Goal: Task Accomplishment & Management: Use online tool/utility

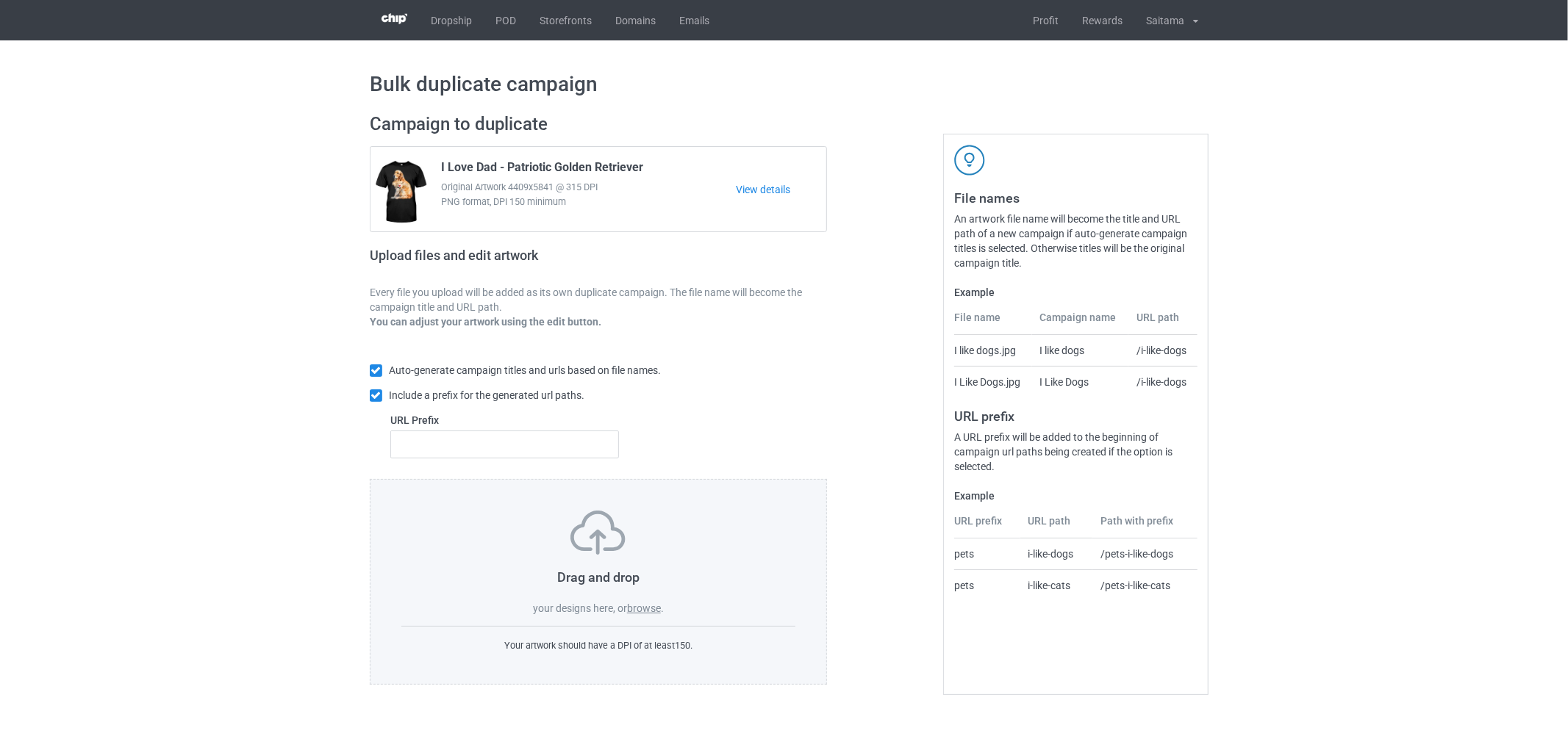
click at [636, 614] on label "browse" at bounding box center [644, 608] width 34 height 11
click at [0, 0] on input "browse" at bounding box center [0, 0] width 0 height 0
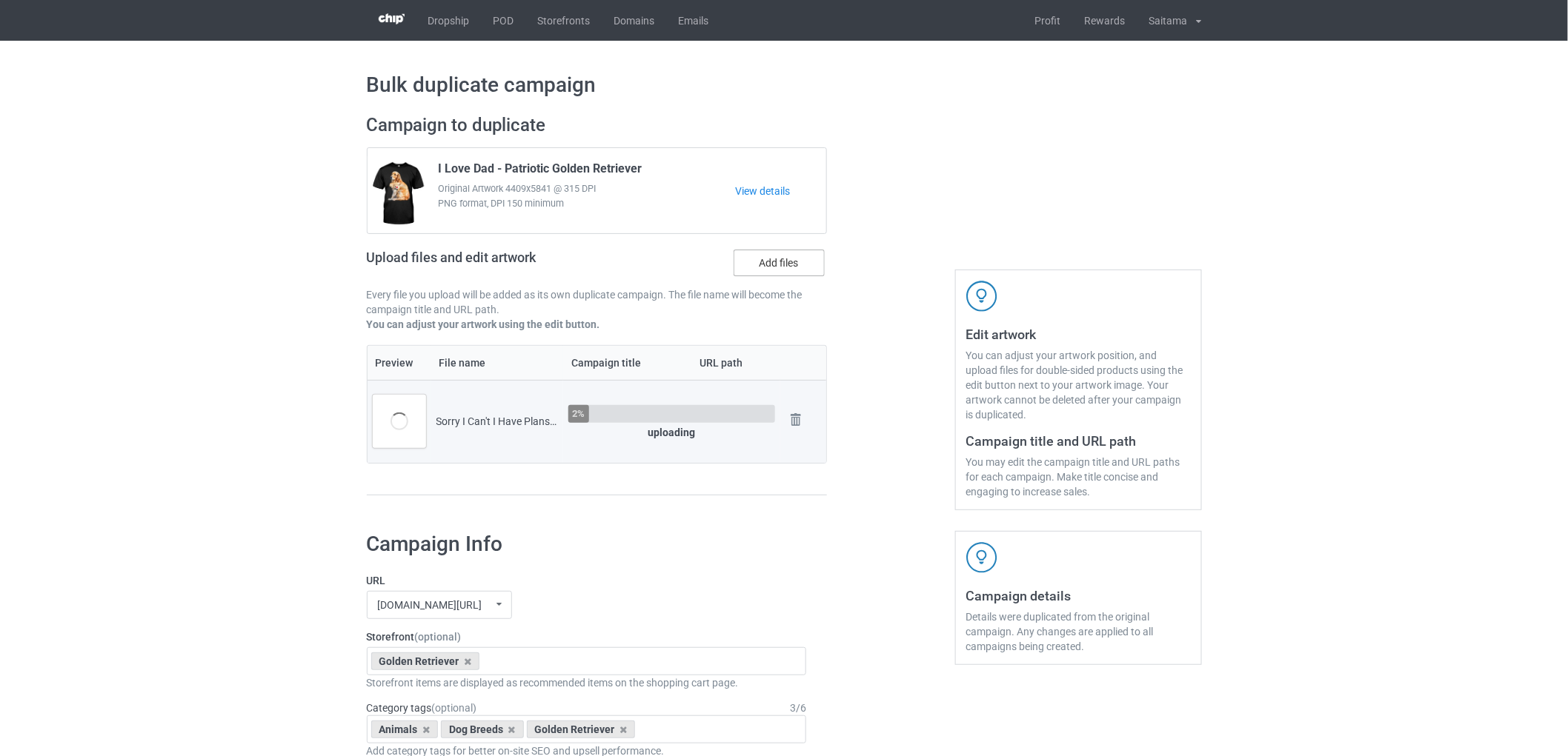
click at [765, 261] on label "Add files" at bounding box center [779, 263] width 91 height 27
click at [0, 0] on input "Add files" at bounding box center [0, 0] width 0 height 0
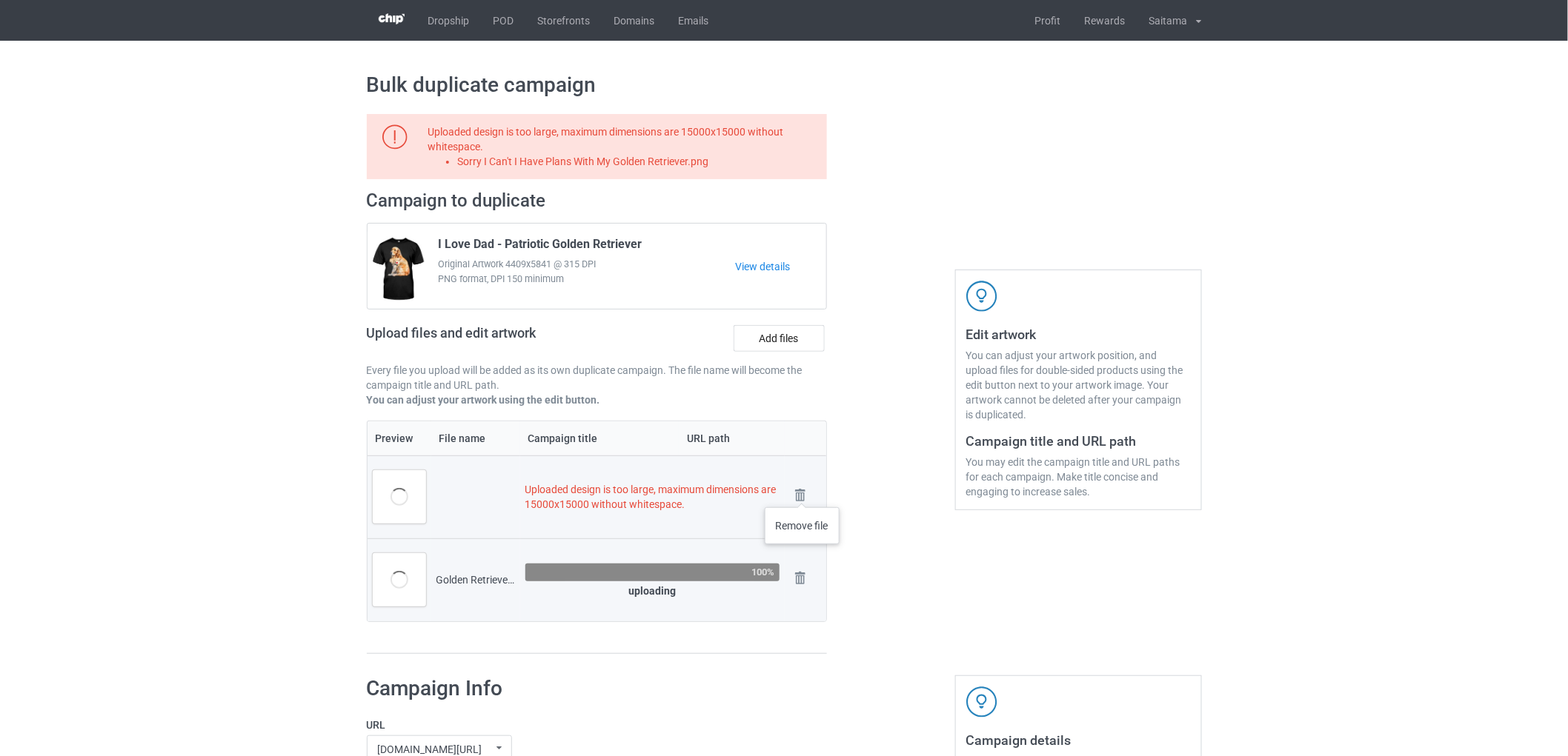
drag, startPoint x: 803, startPoint y: 492, endPoint x: 798, endPoint y: 486, distance: 7.8
click at [0, 0] on img at bounding box center [0, 0] width 0 height 0
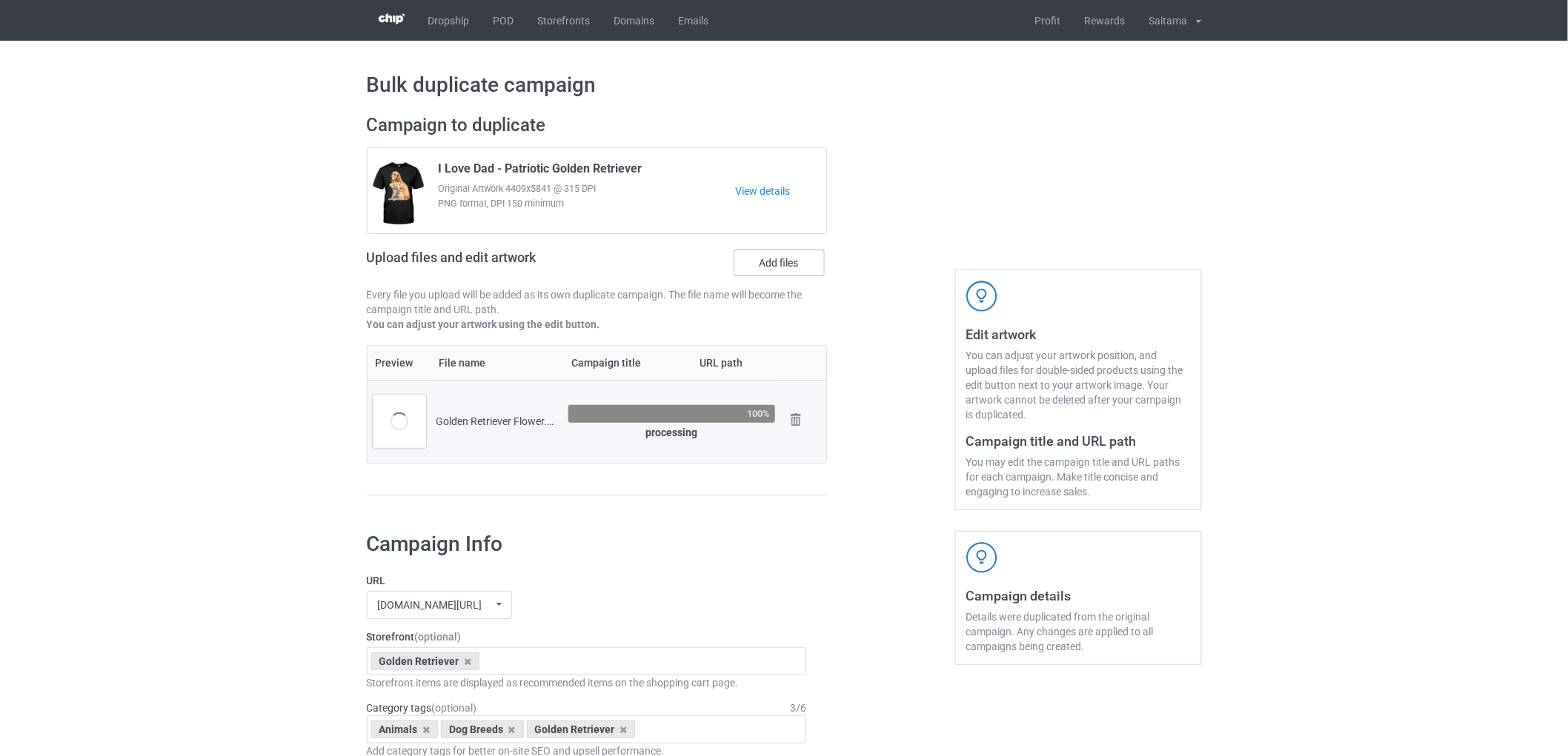
click at [783, 262] on label "Add files" at bounding box center [779, 263] width 91 height 27
click at [0, 0] on input "Add files" at bounding box center [0, 0] width 0 height 0
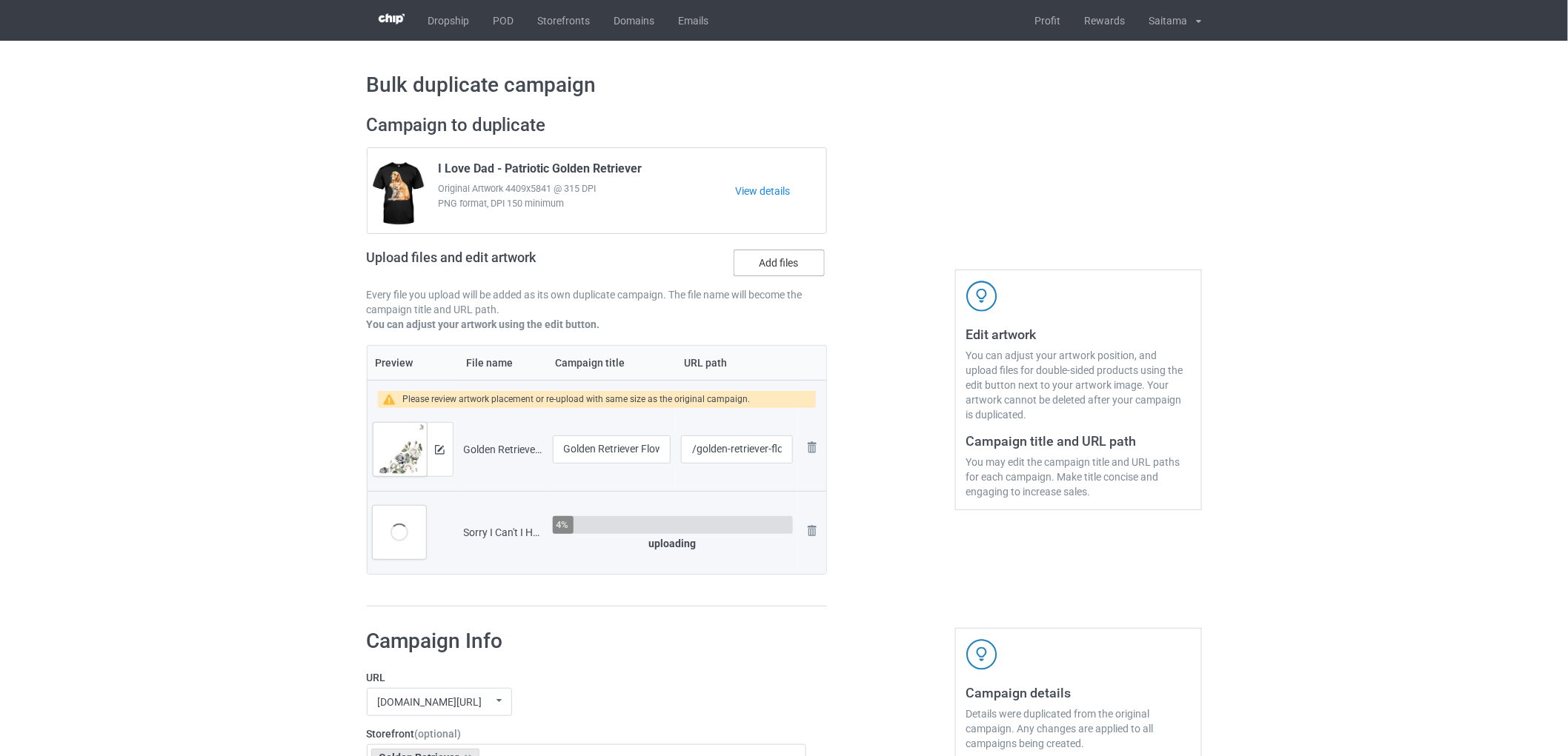
click at [782, 267] on label "Add files" at bounding box center [779, 263] width 91 height 27
click at [0, 0] on input "Add files" at bounding box center [0, 0] width 0 height 0
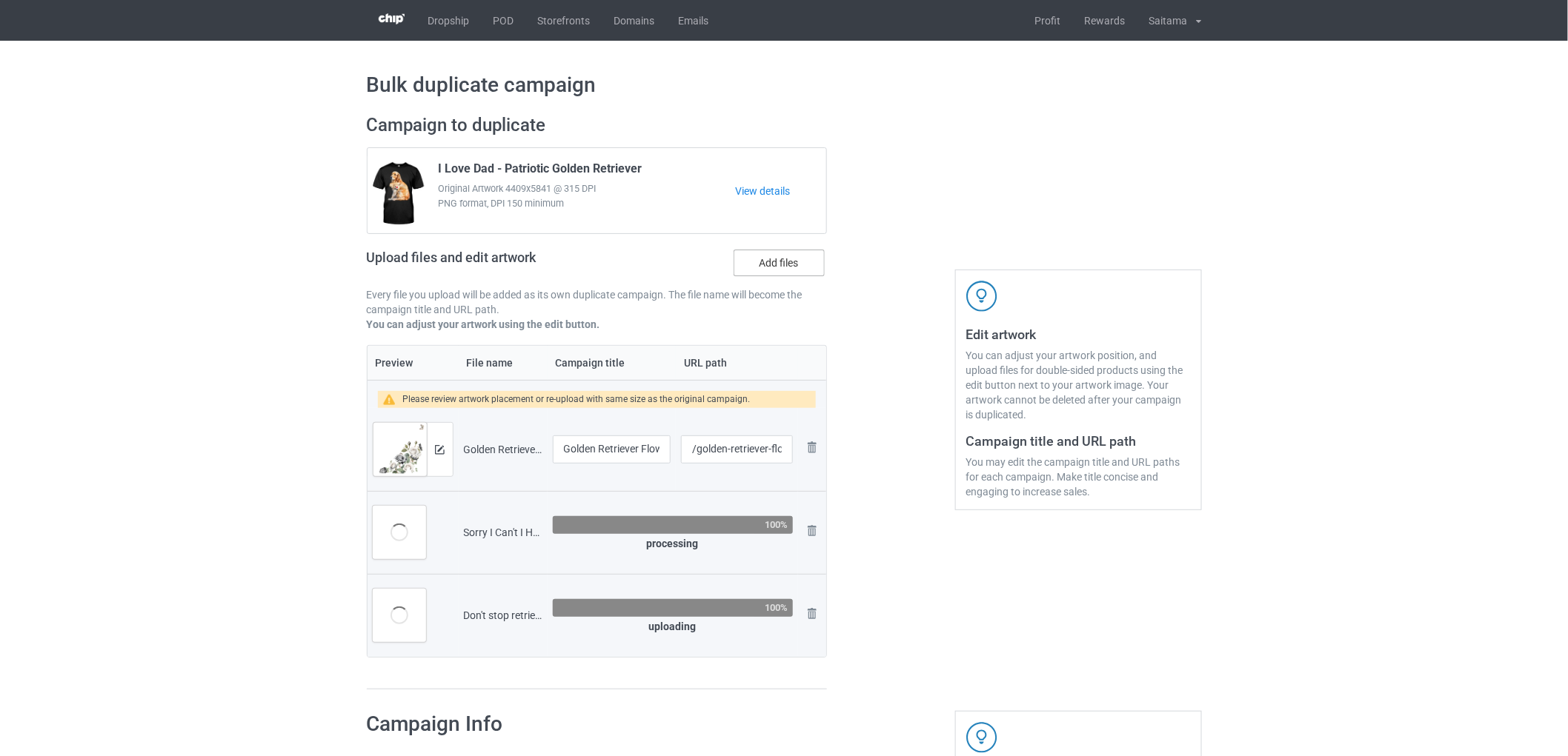
click at [779, 256] on label "Add files" at bounding box center [779, 263] width 91 height 27
click at [0, 0] on input "Add files" at bounding box center [0, 0] width 0 height 0
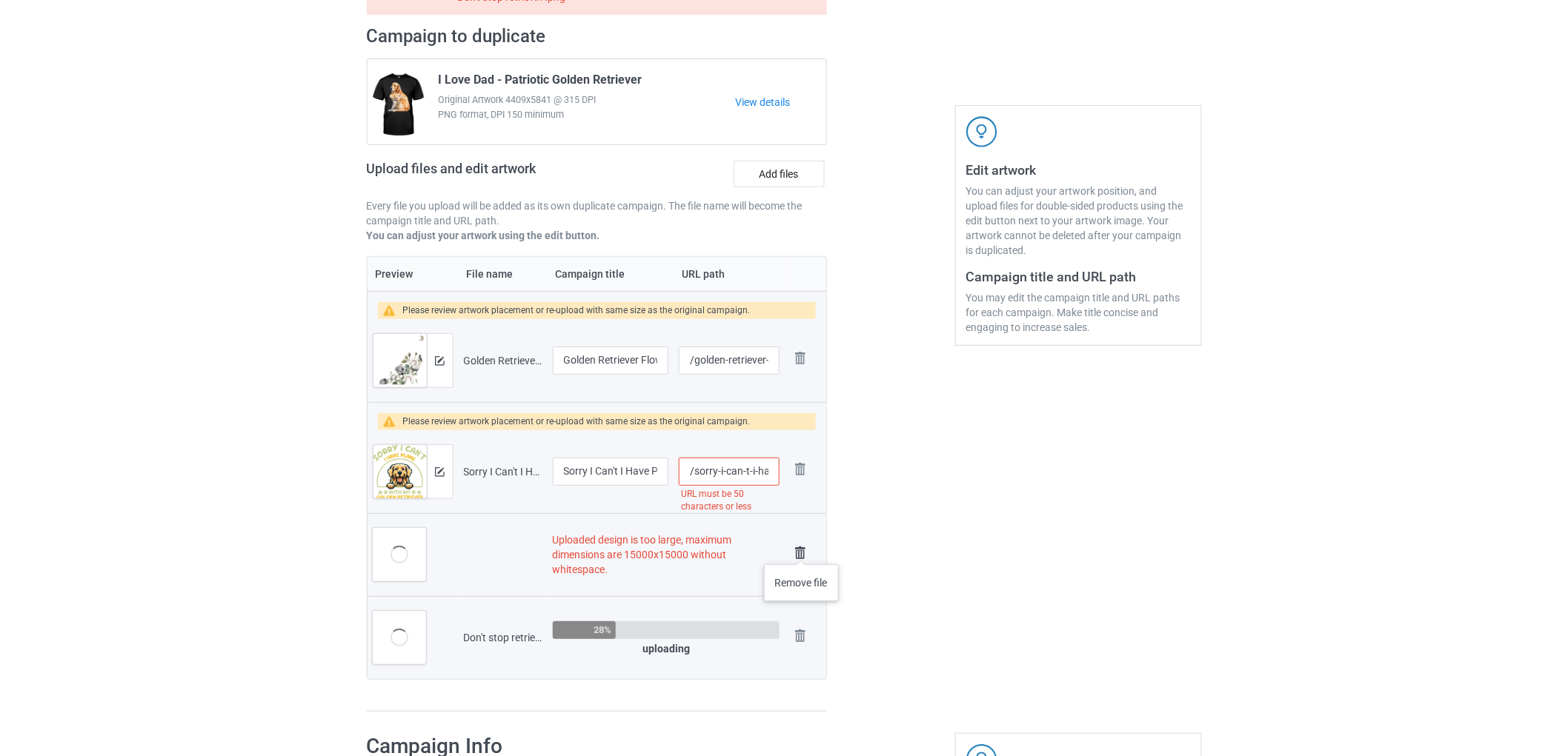
click at [802, 549] on img at bounding box center [800, 553] width 21 height 21
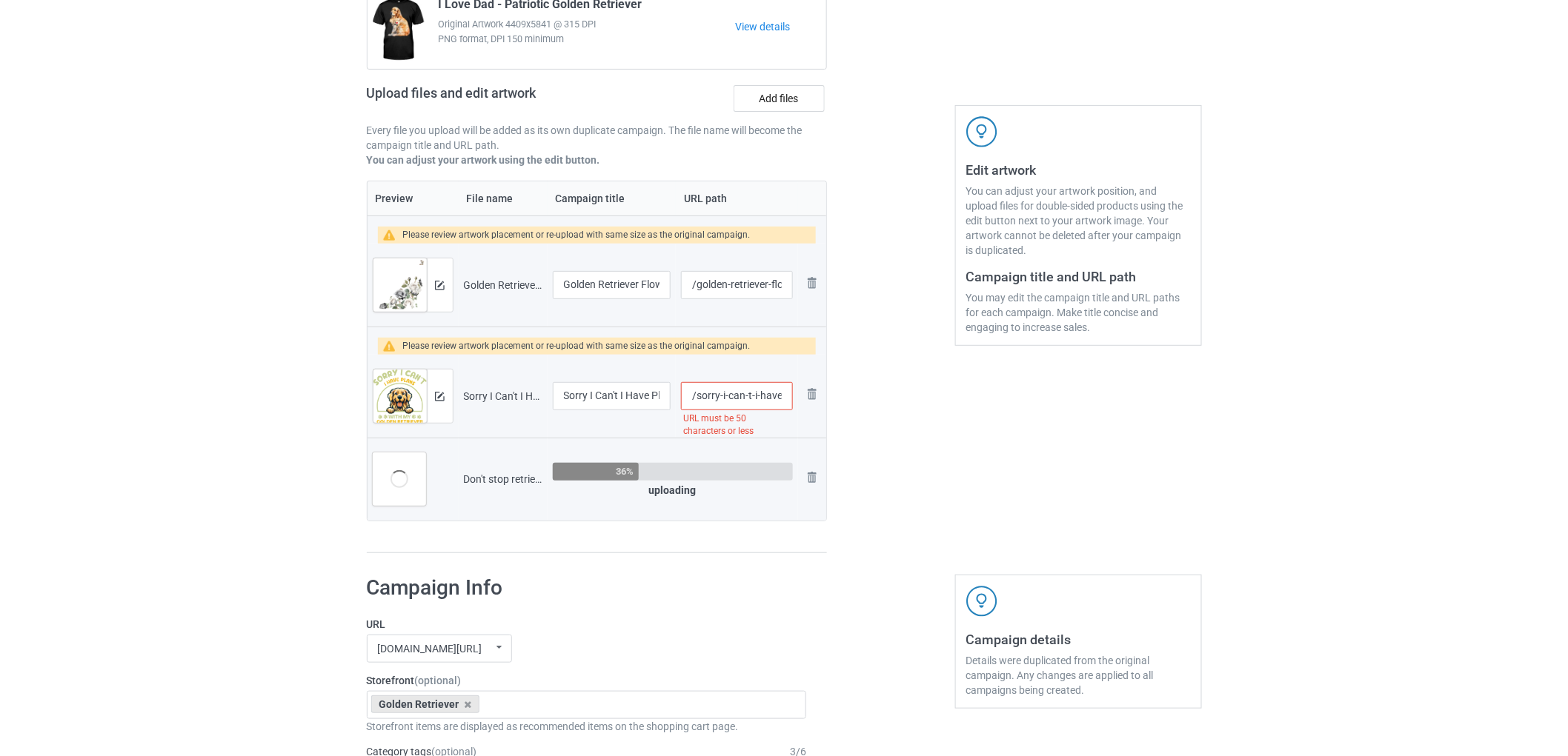
scroll to position [89, 0]
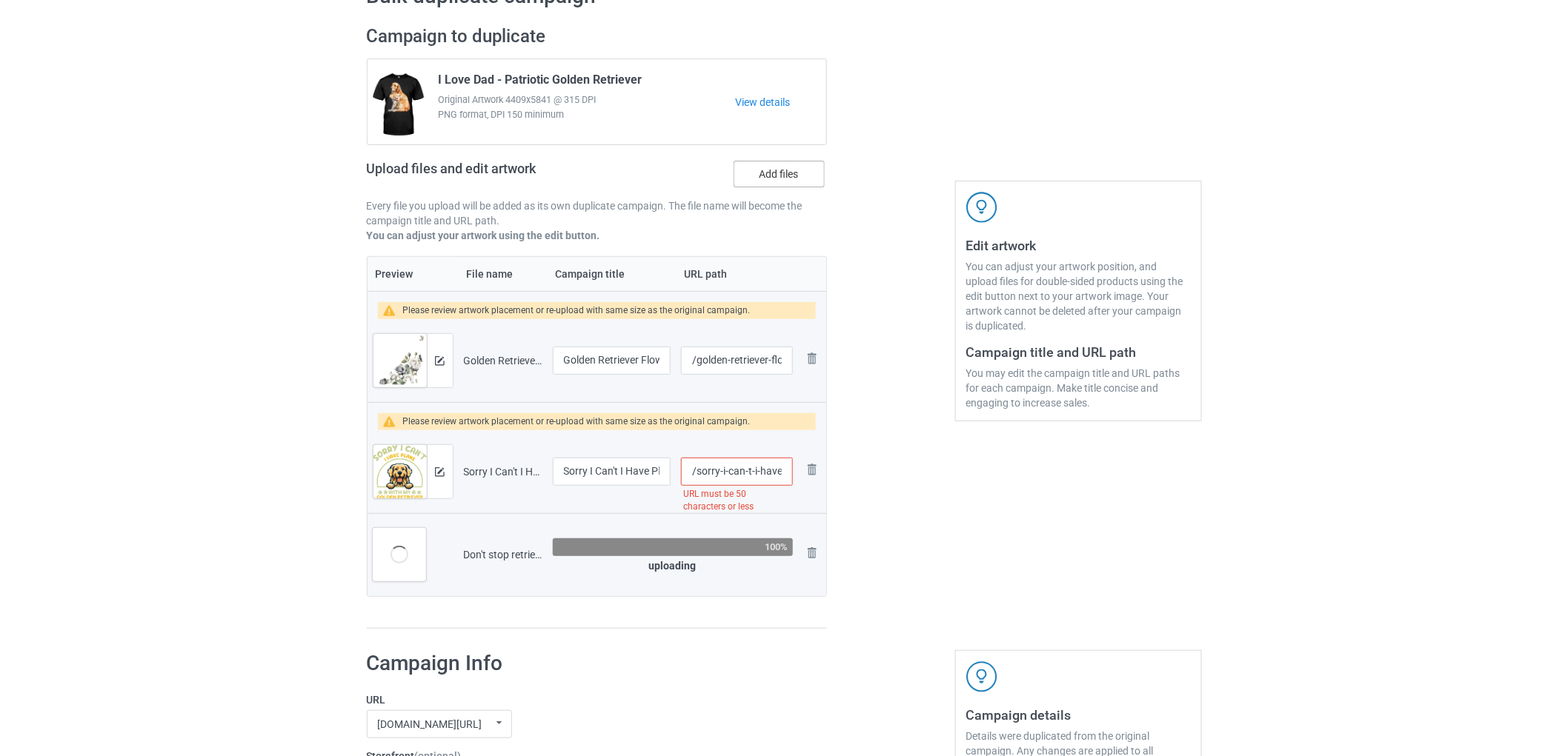
click at [773, 173] on label "Add files" at bounding box center [779, 174] width 91 height 27
click at [0, 0] on input "Add files" at bounding box center [0, 0] width 0 height 0
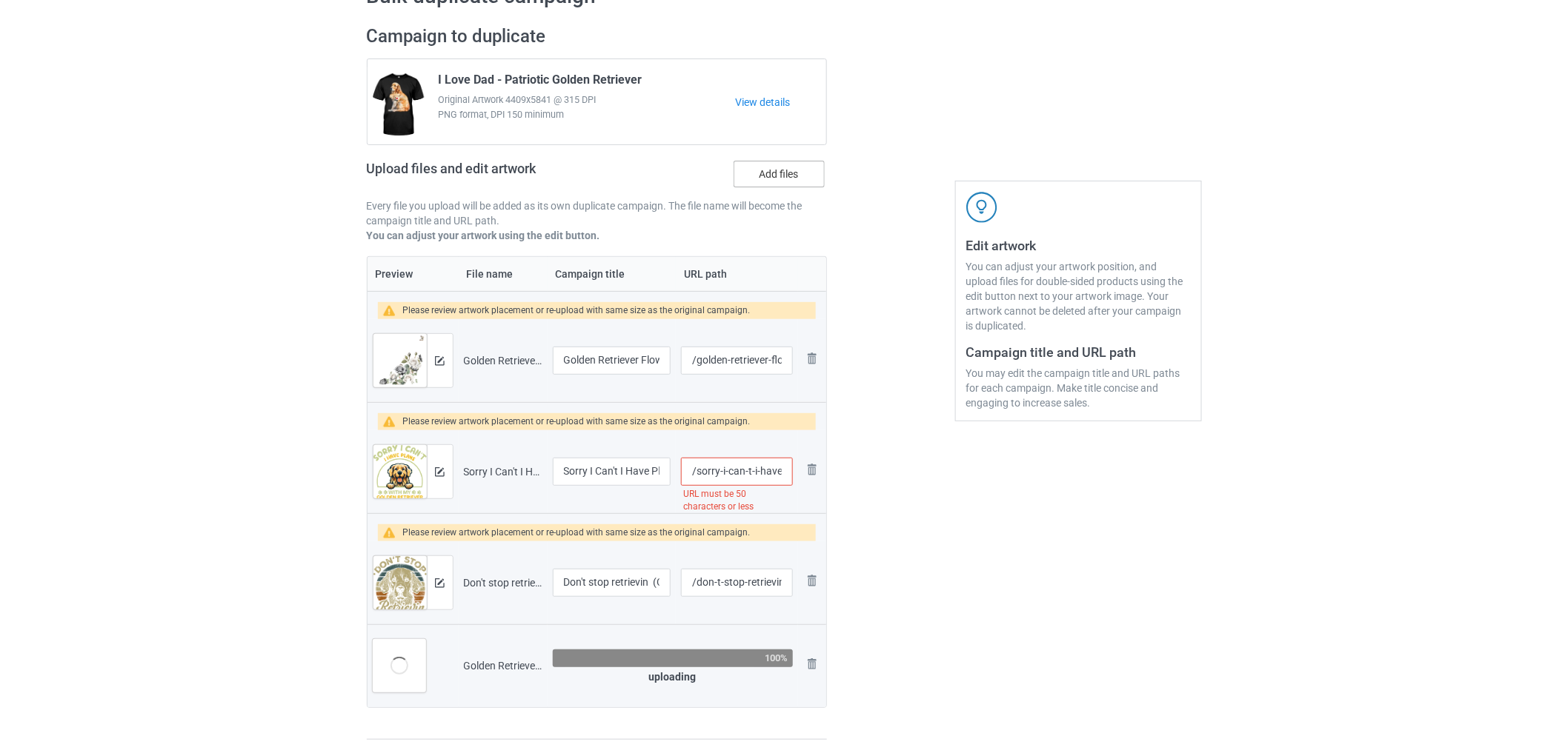
click at [769, 176] on label "Add files" at bounding box center [779, 174] width 91 height 27
click at [0, 0] on input "Add files" at bounding box center [0, 0] width 0 height 0
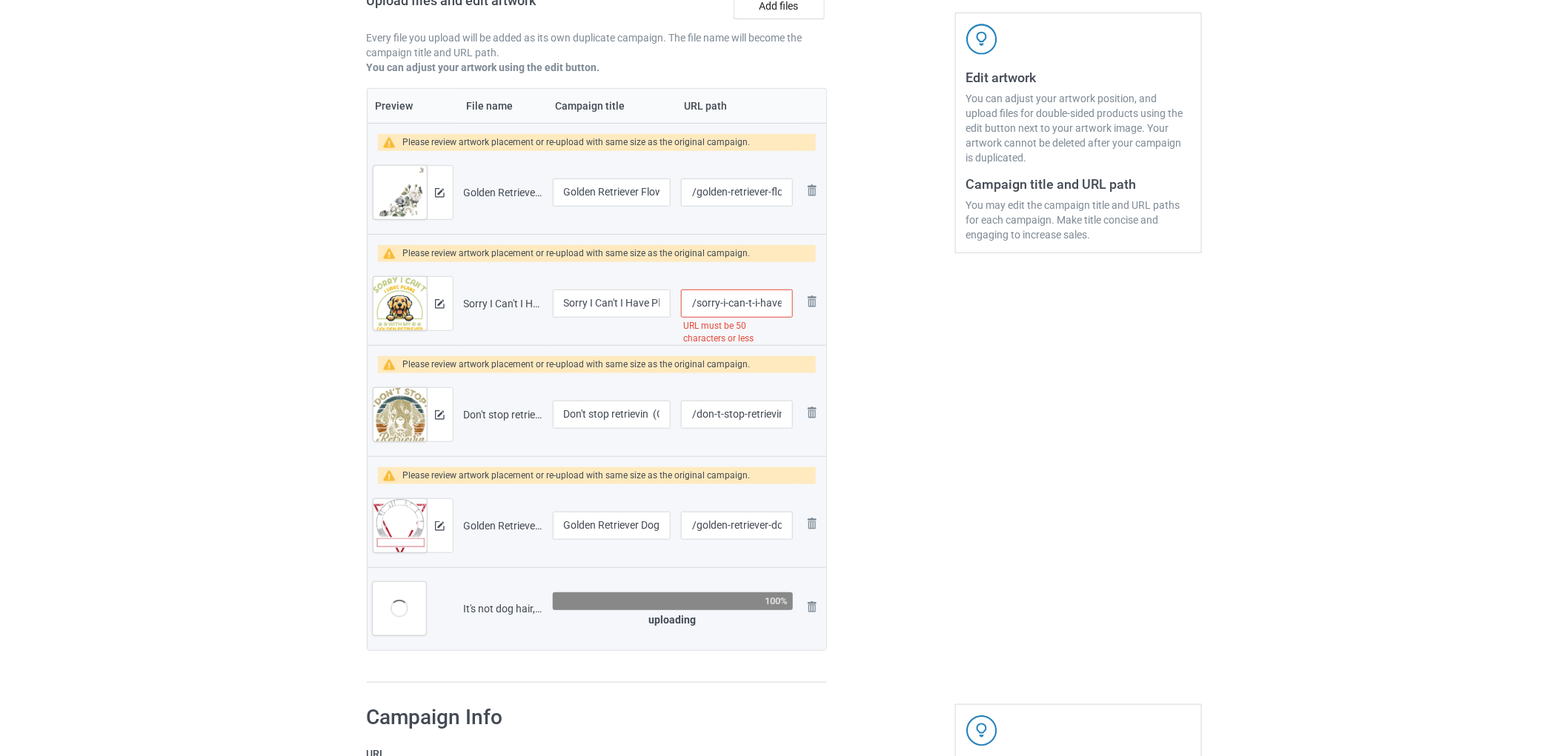
scroll to position [171, 0]
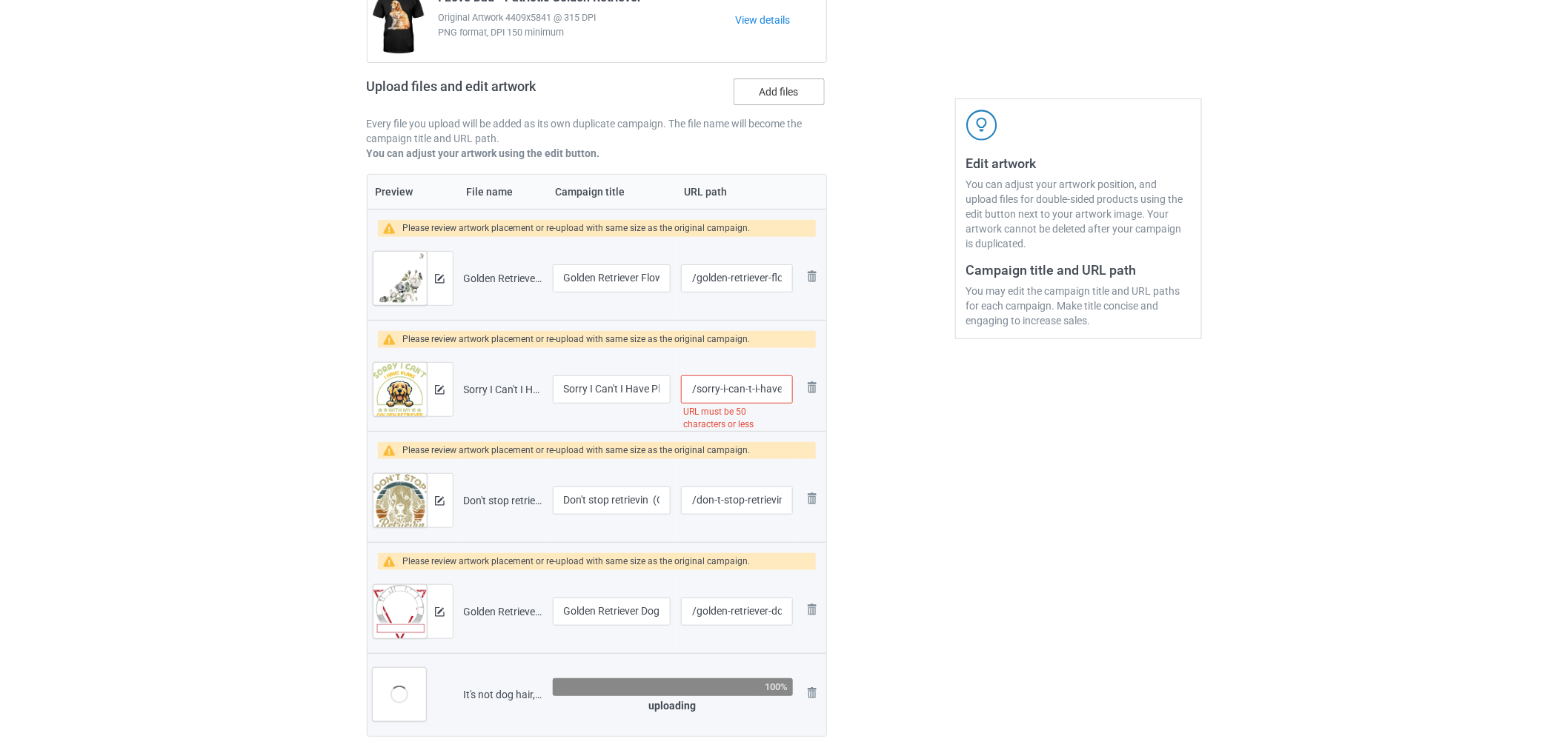
click at [789, 101] on label "Add files" at bounding box center [779, 92] width 91 height 27
click at [0, 0] on input "Add files" at bounding box center [0, 0] width 0 height 0
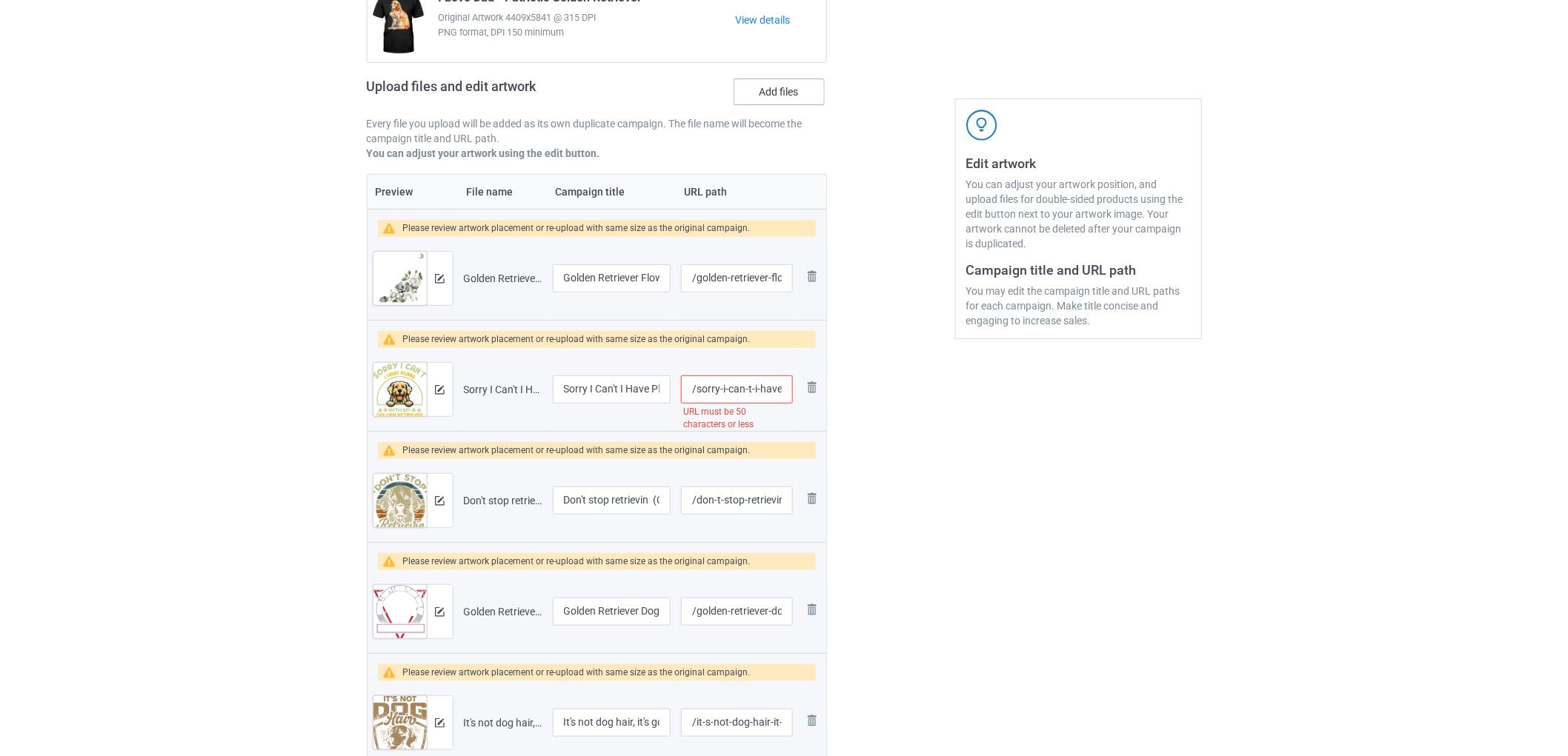
click at [789, 85] on label "Add files" at bounding box center [779, 92] width 91 height 27
click at [0, 0] on input "Add files" at bounding box center [0, 0] width 0 height 0
click at [791, 89] on label "Add files" at bounding box center [779, 92] width 91 height 27
click at [0, 0] on input "Add files" at bounding box center [0, 0] width 0 height 0
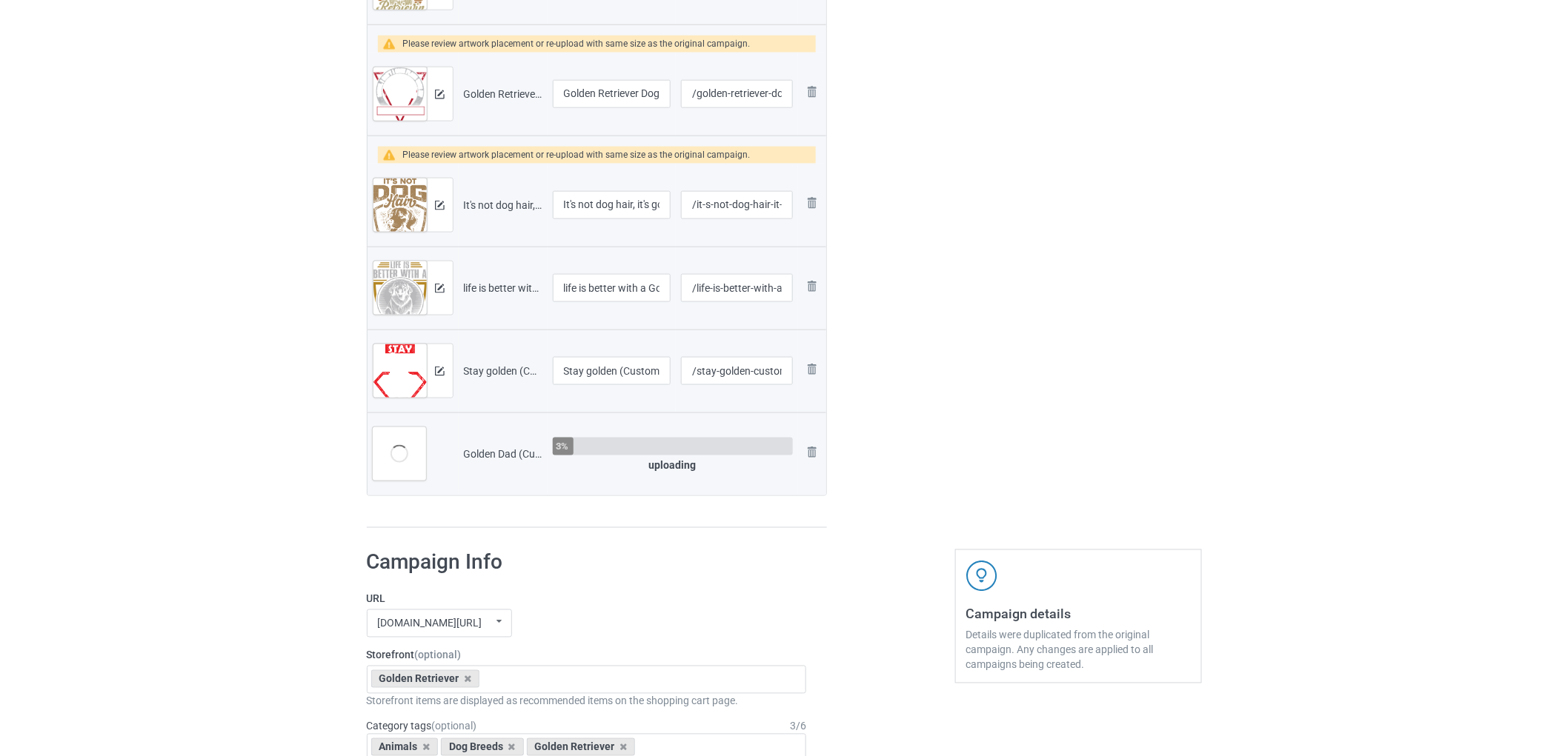
scroll to position [1158, 0]
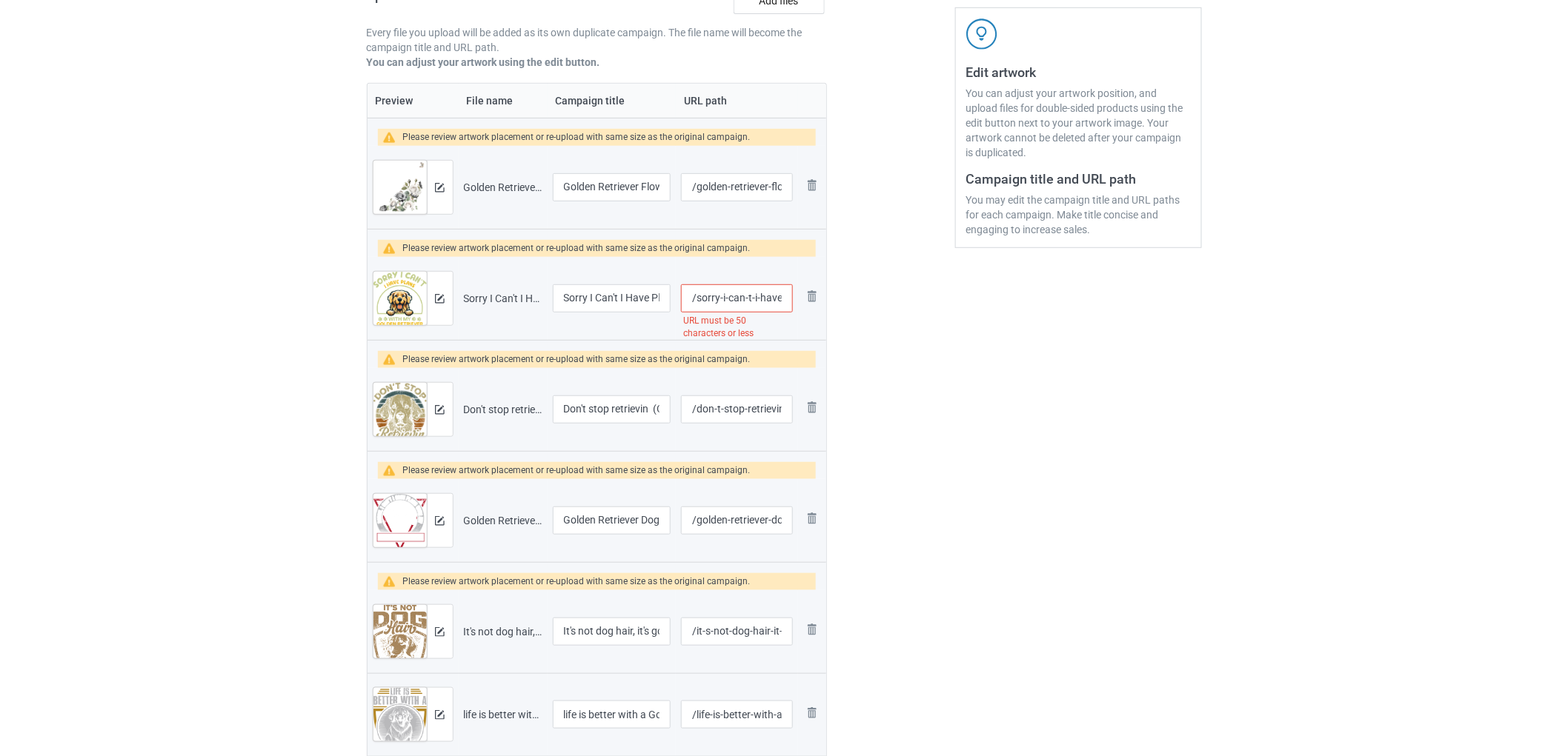
scroll to position [254, 0]
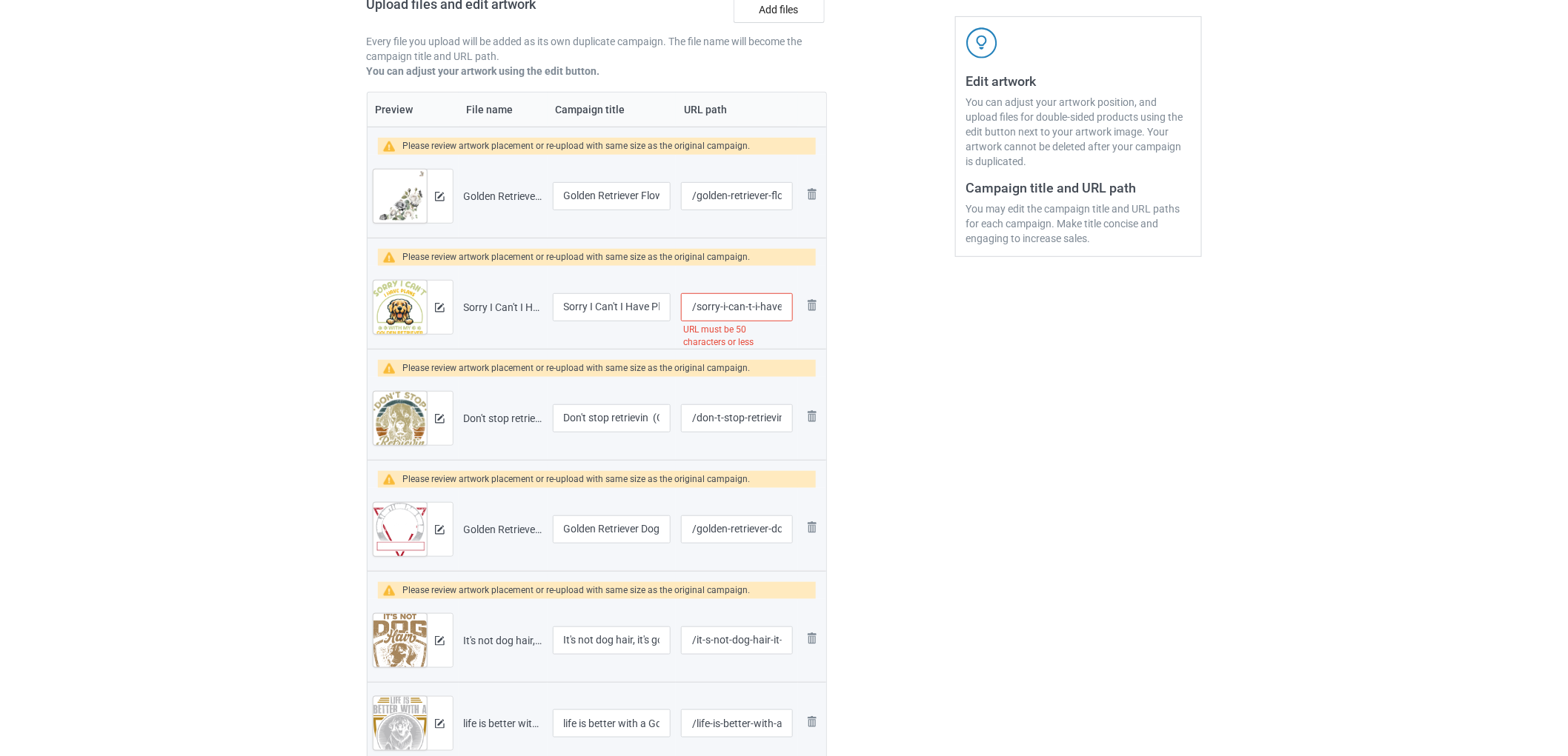
click at [726, 307] on input "/sorry-i-can-t-i-have-plans-with-my-golden-retriever-custom" at bounding box center [736, 307] width 111 height 29
drag, startPoint x: 760, startPoint y: 313, endPoint x: 791, endPoint y: 314, distance: 31.0
click at [791, 314] on input "/sorry-i-can-t-i-have-plans-with-my-golden-retriever-custom" at bounding box center [736, 307] width 111 height 29
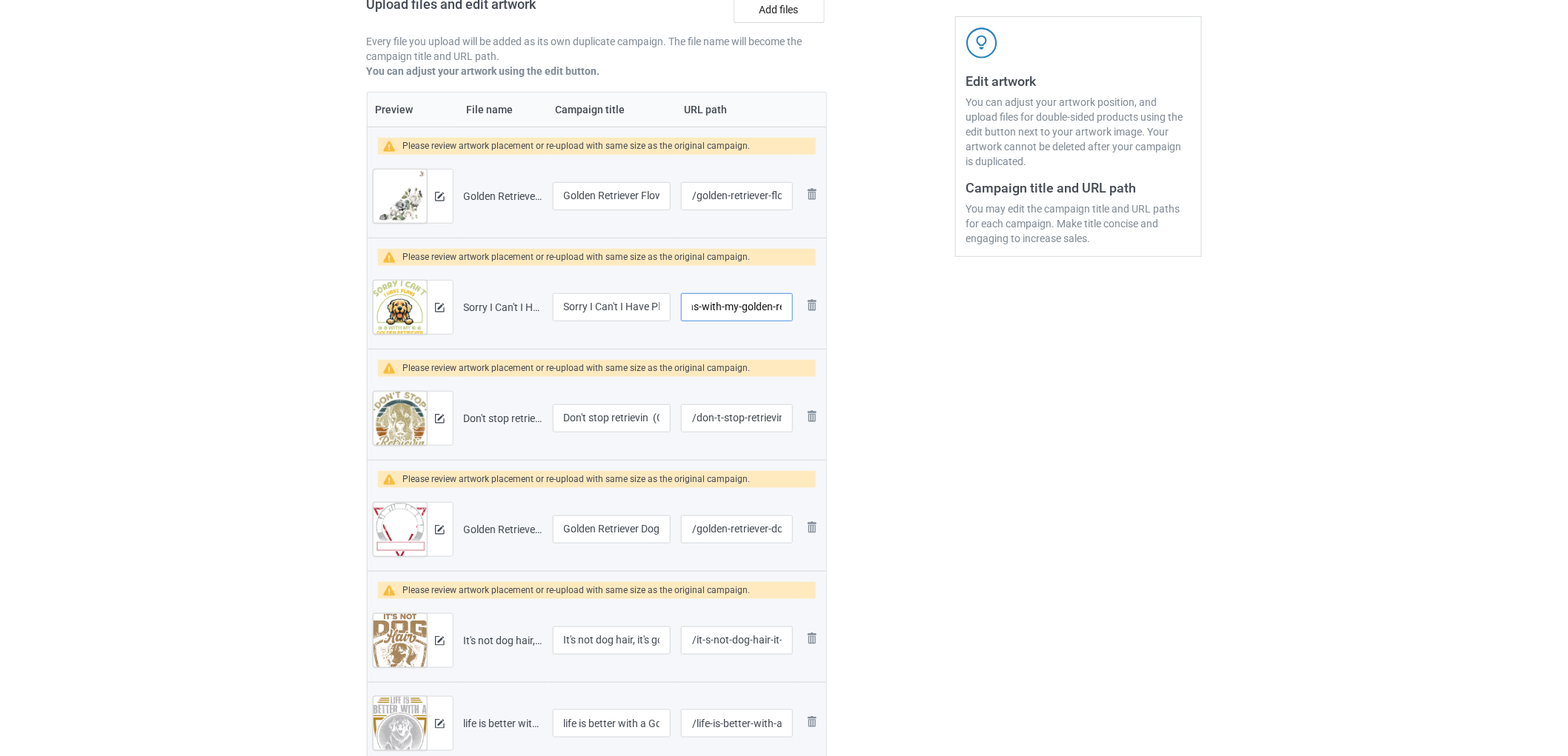
type input "/sorry-i-can-t-i-have-plans-with-my-golden-re"
drag, startPoint x: 652, startPoint y: 416, endPoint x: 686, endPoint y: 421, distance: 34.4
click at [686, 421] on tr "Preview and edit artwork Don't stop retrievin (Custom).png Don't stop retrievin…" at bounding box center [597, 418] width 459 height 83
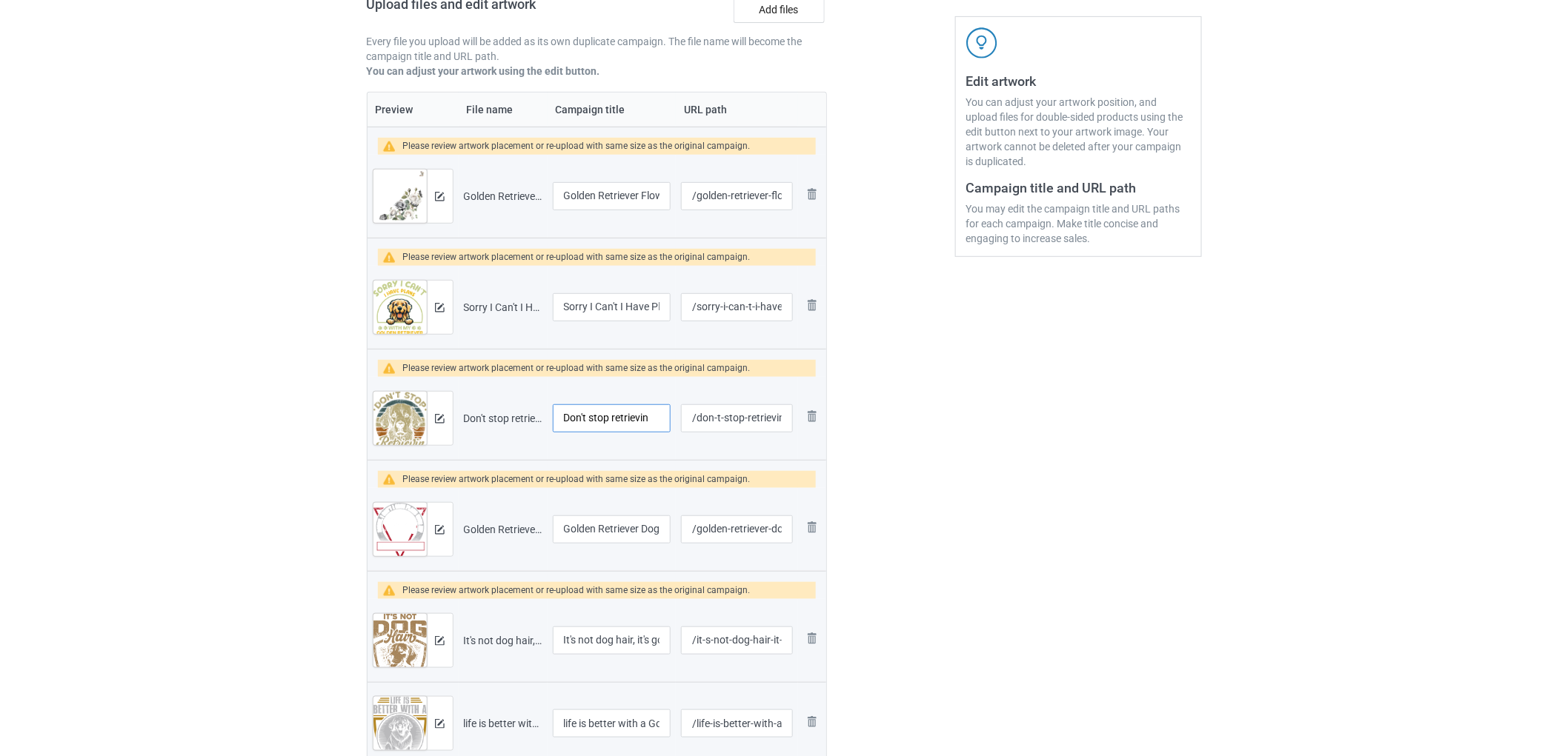
type input "Don't stop retrievin"
click at [745, 415] on input "/don-t-stop-retrievin-custom" at bounding box center [736, 418] width 111 height 29
type input "/don-t-stop-retrievin"
click at [633, 534] on input "Golden Retriever Dog (Custom)" at bounding box center [612, 529] width 119 height 29
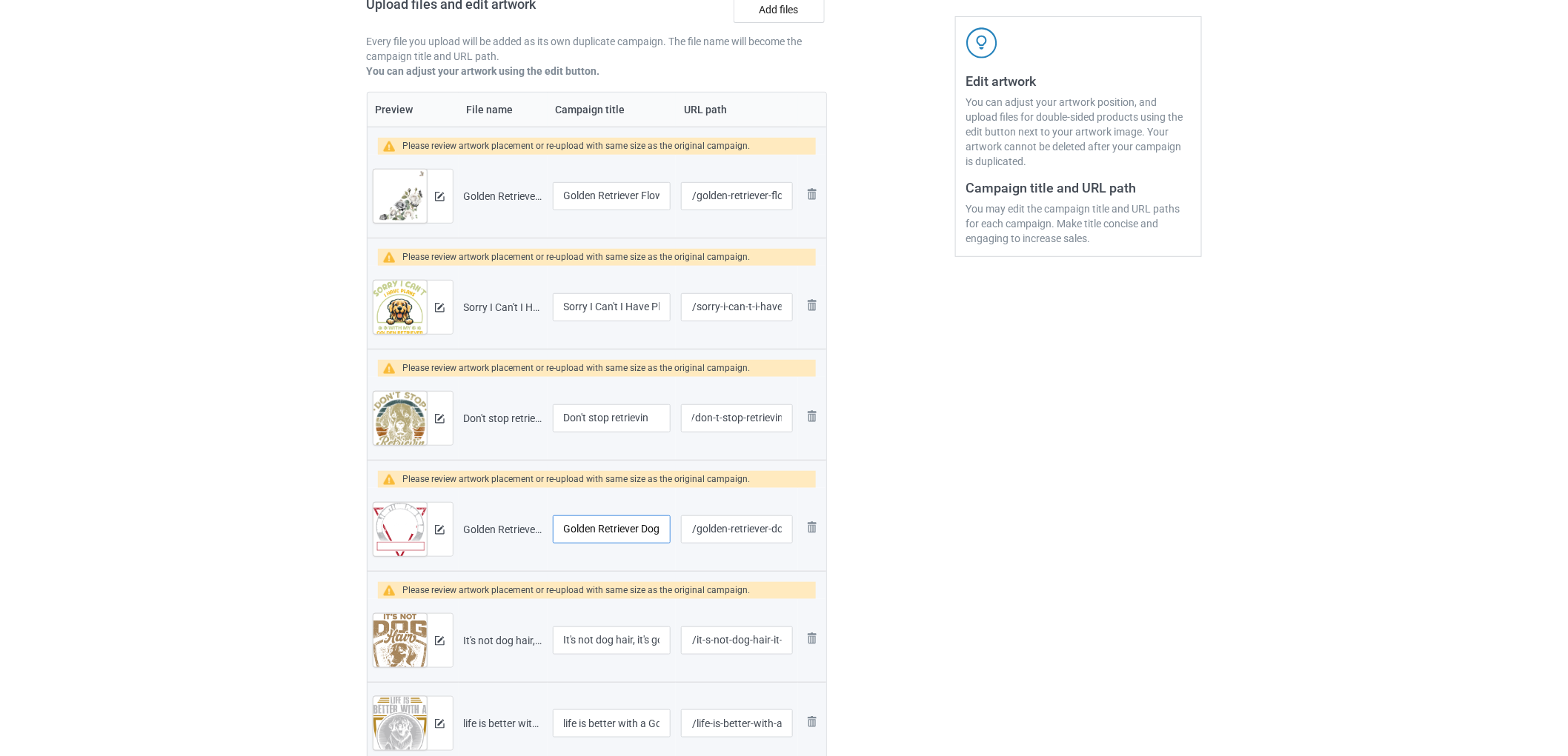
scroll to position [0, 0]
drag, startPoint x: 613, startPoint y: 530, endPoint x: 688, endPoint y: 543, distance: 76.1
click at [688, 543] on tr "Preview and edit artwork Golden Retriever Dog (Custom).png Golden Retriever Dog…" at bounding box center [597, 529] width 459 height 83
type input "Golden Retriever Dog"
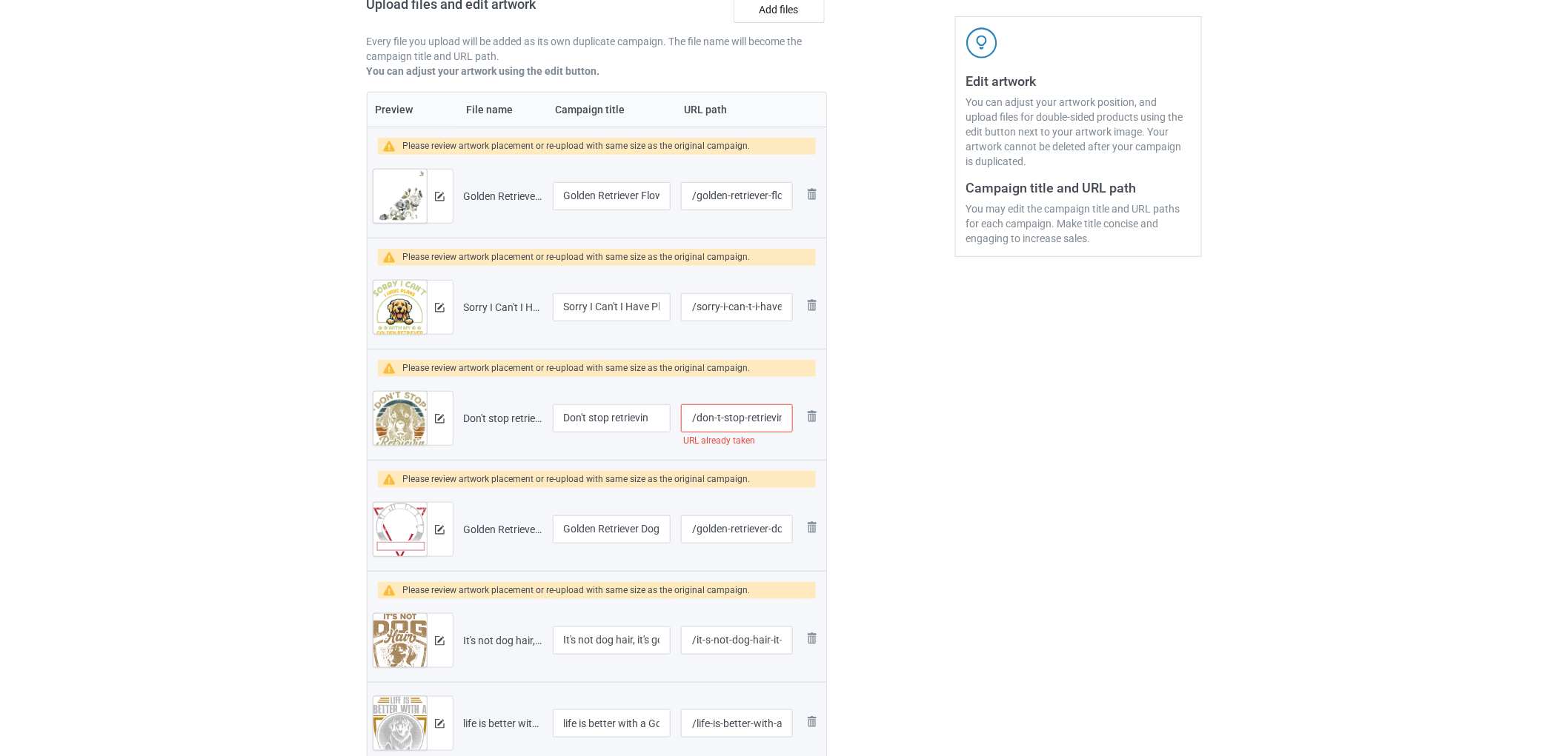
click at [752, 422] on input "/don-t-stop-retrievin" at bounding box center [736, 418] width 111 height 29
click at [813, 419] on img at bounding box center [812, 416] width 18 height 18
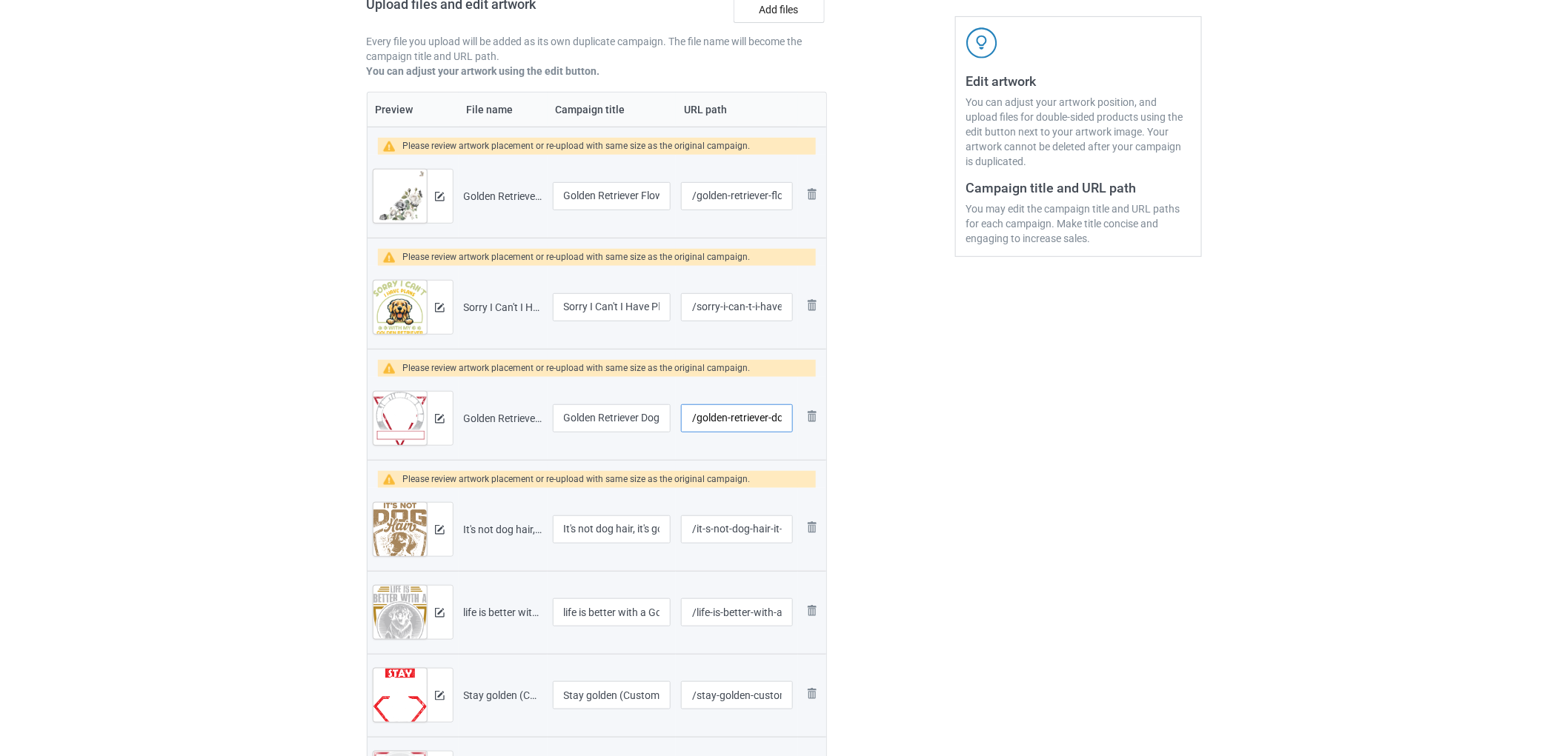
click at [739, 418] on input "/golden-retriever-dog-custom" at bounding box center [736, 418] width 111 height 29
type input "/golden-retriever-dog"
click at [755, 539] on input "/it-s-not-dog-hair-it-s-golden-glitter-custom" at bounding box center [736, 529] width 111 height 29
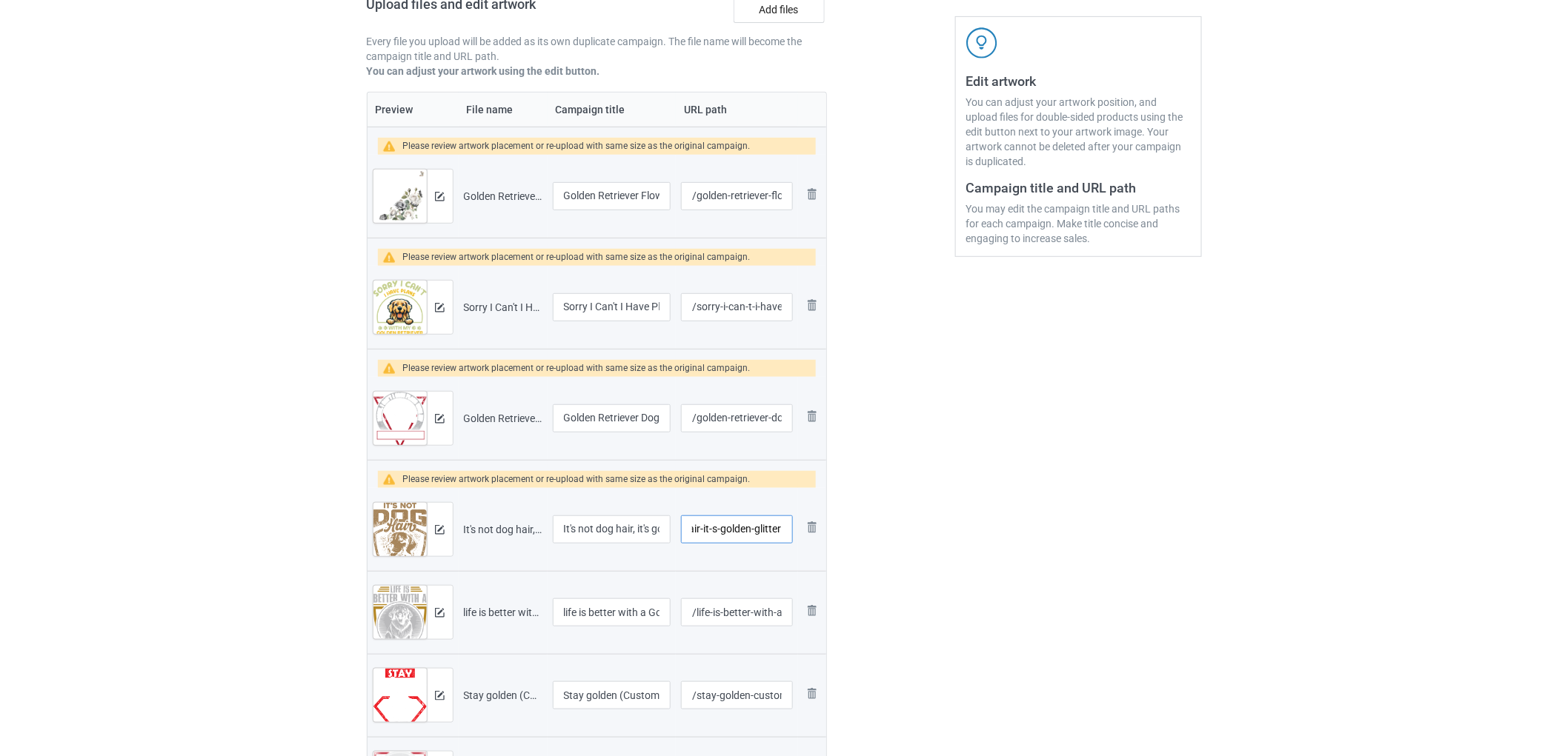
scroll to position [0, 68]
type input "/it-s-not-dog-hair-it-s-golden-glitter"
click at [617, 528] on input "It's not dog hair, it's golden glitter (Custom)" at bounding box center [612, 529] width 119 height 29
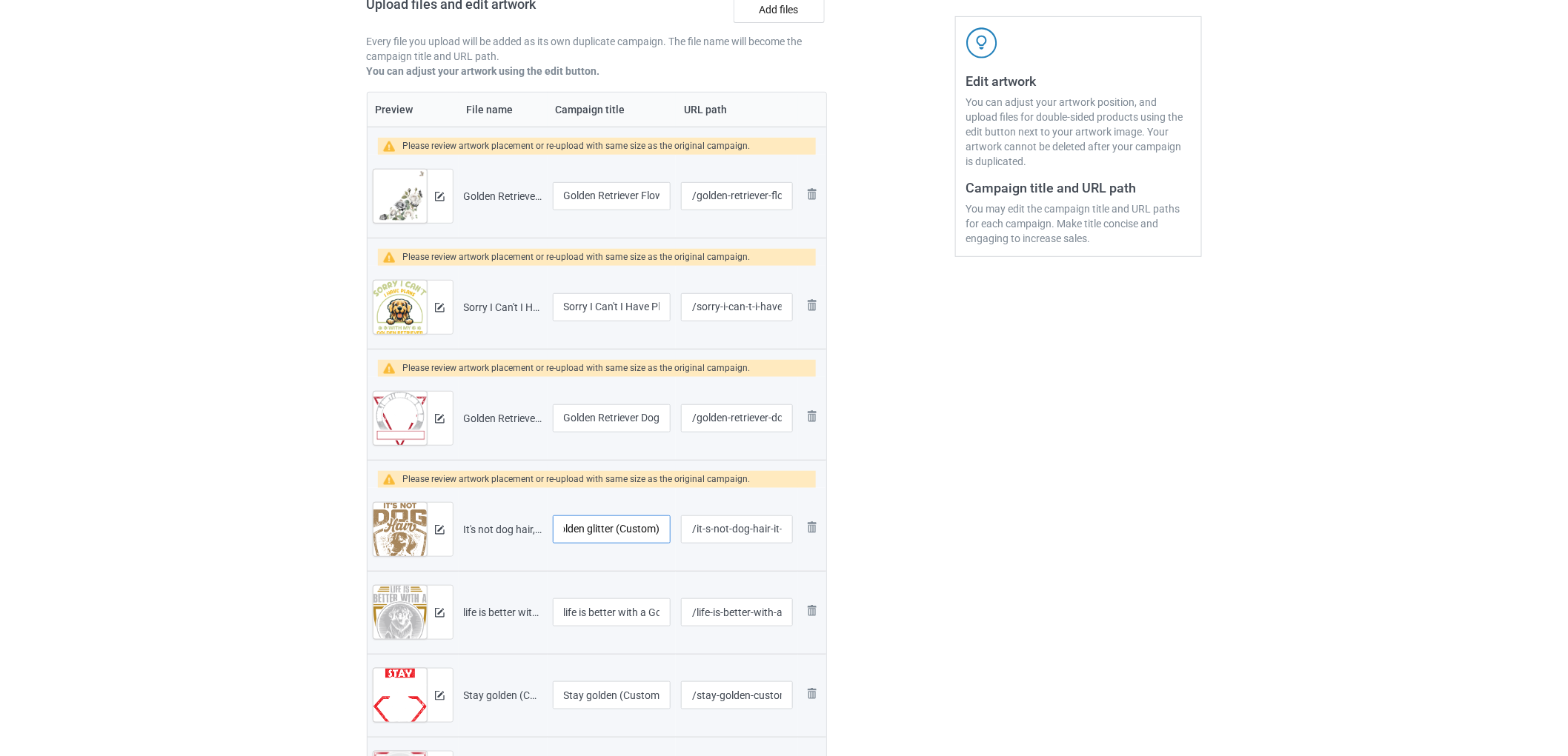
drag, startPoint x: 636, startPoint y: 532, endPoint x: 718, endPoint y: 537, distance: 82.2
click at [698, 535] on tr "Preview and edit artwork It's not dog hair, it's golden glitter (Custom).png It…" at bounding box center [597, 529] width 459 height 83
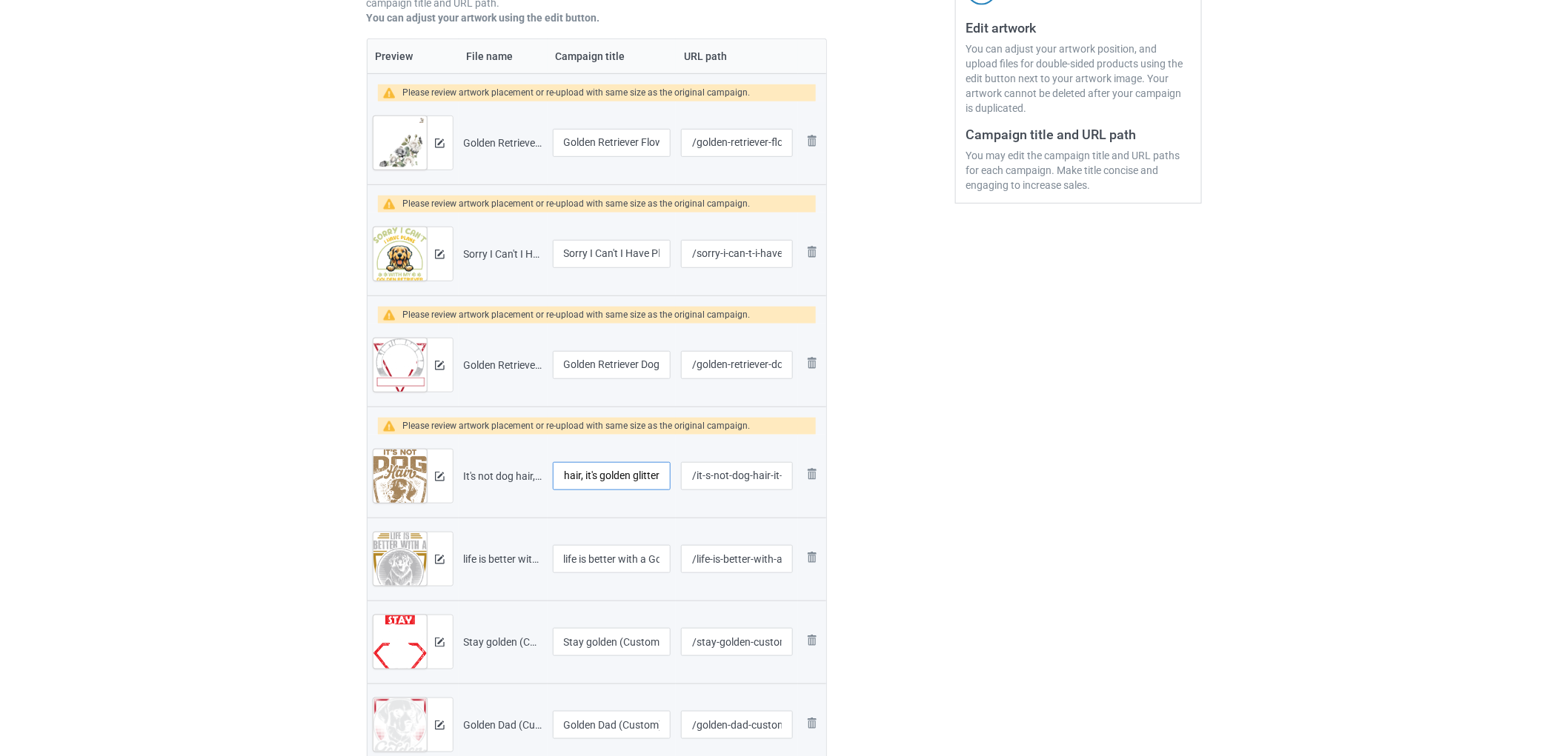
scroll to position [335, 0]
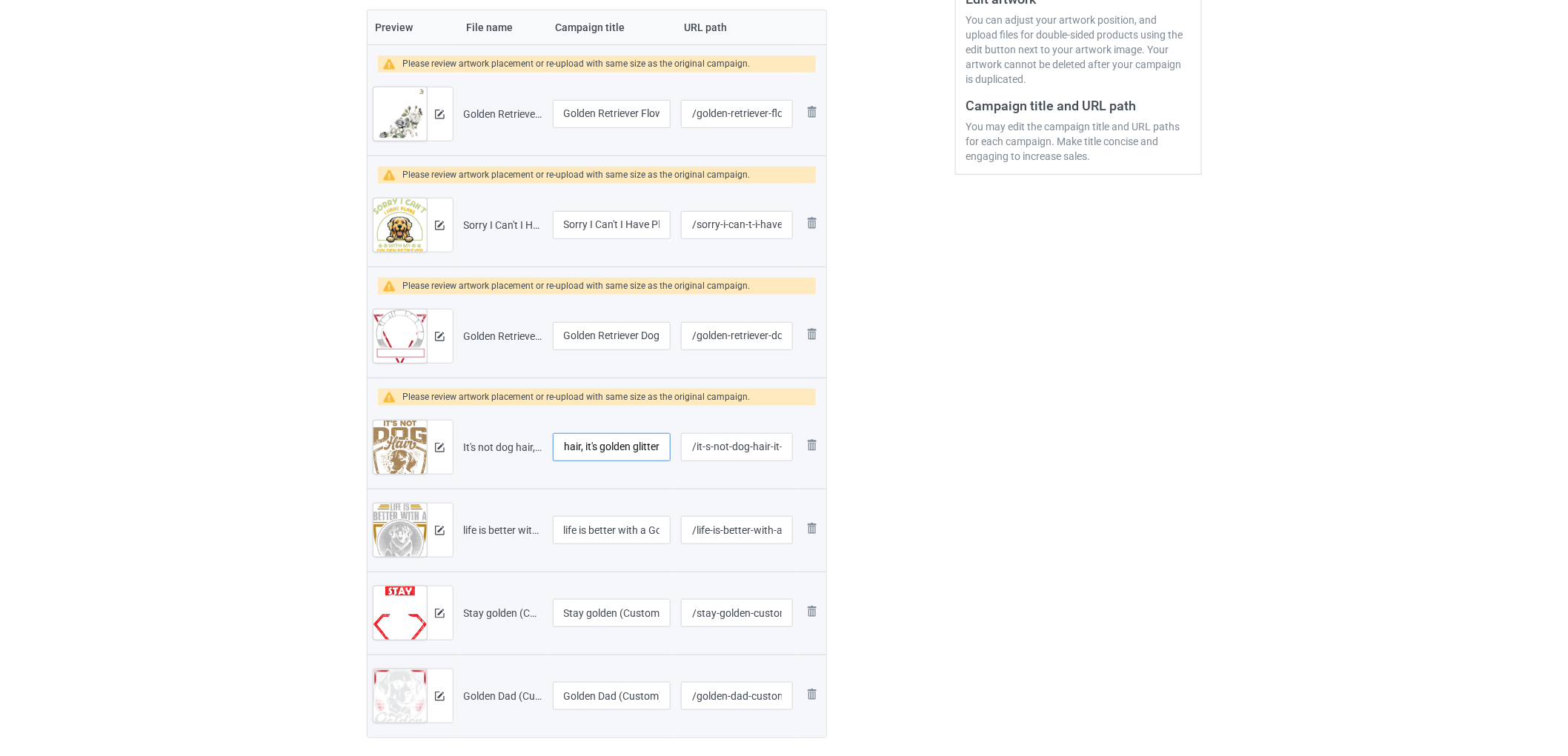
type input "It's not dog hair, it's golden glitter"
click at [618, 524] on input "life is better with a Golden retriever" at bounding box center [612, 530] width 119 height 29
click at [728, 536] on input "/life-is-better-with-a-golden-retriever" at bounding box center [736, 530] width 111 height 29
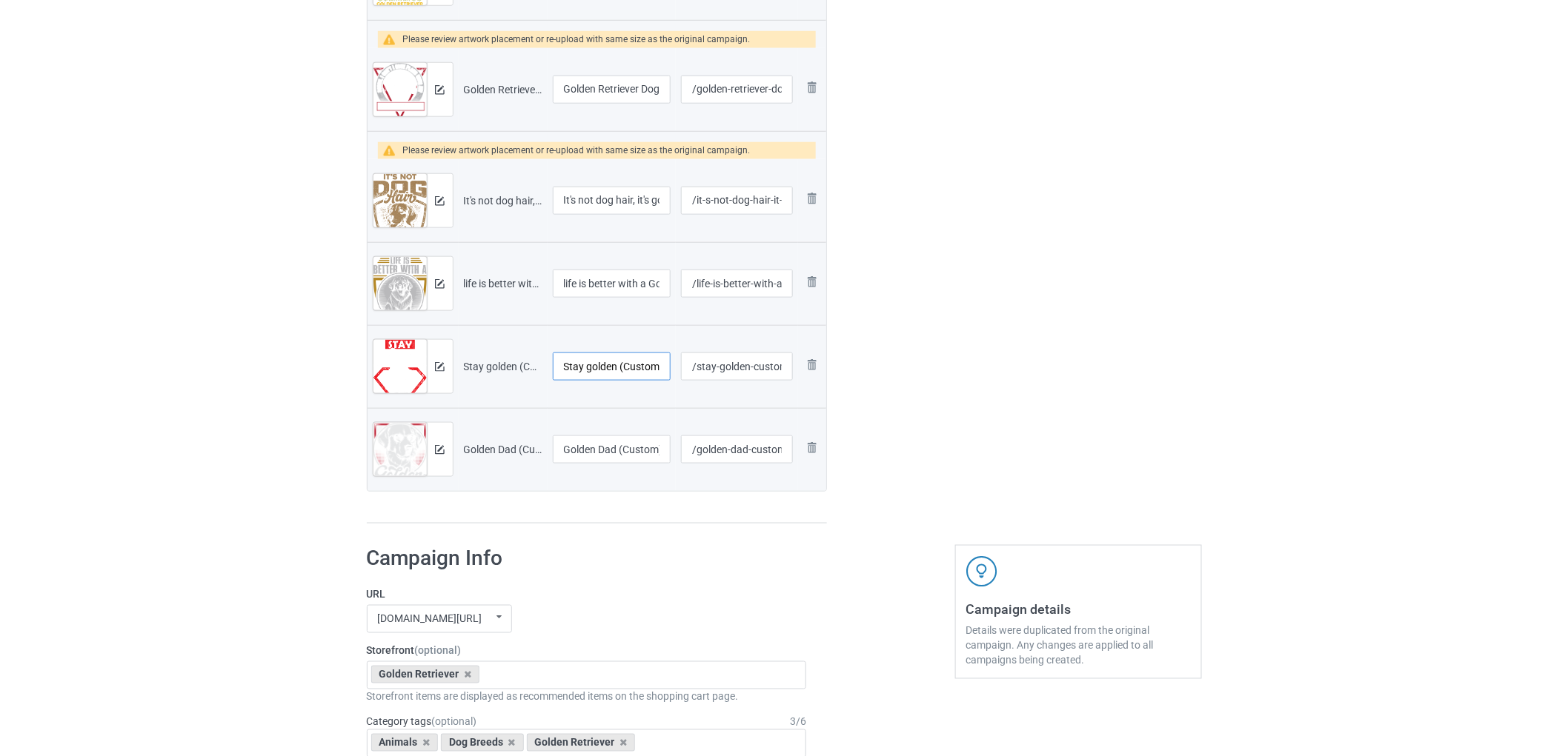
scroll to position [0, 5]
drag, startPoint x: 623, startPoint y: 365, endPoint x: 690, endPoint y: 375, distance: 67.7
click at [690, 375] on tr "Preview and edit artwork Stay golden (Custom).png Stay golden (Custom) /stay-go…" at bounding box center [597, 367] width 459 height 83
type input "Stay golden"
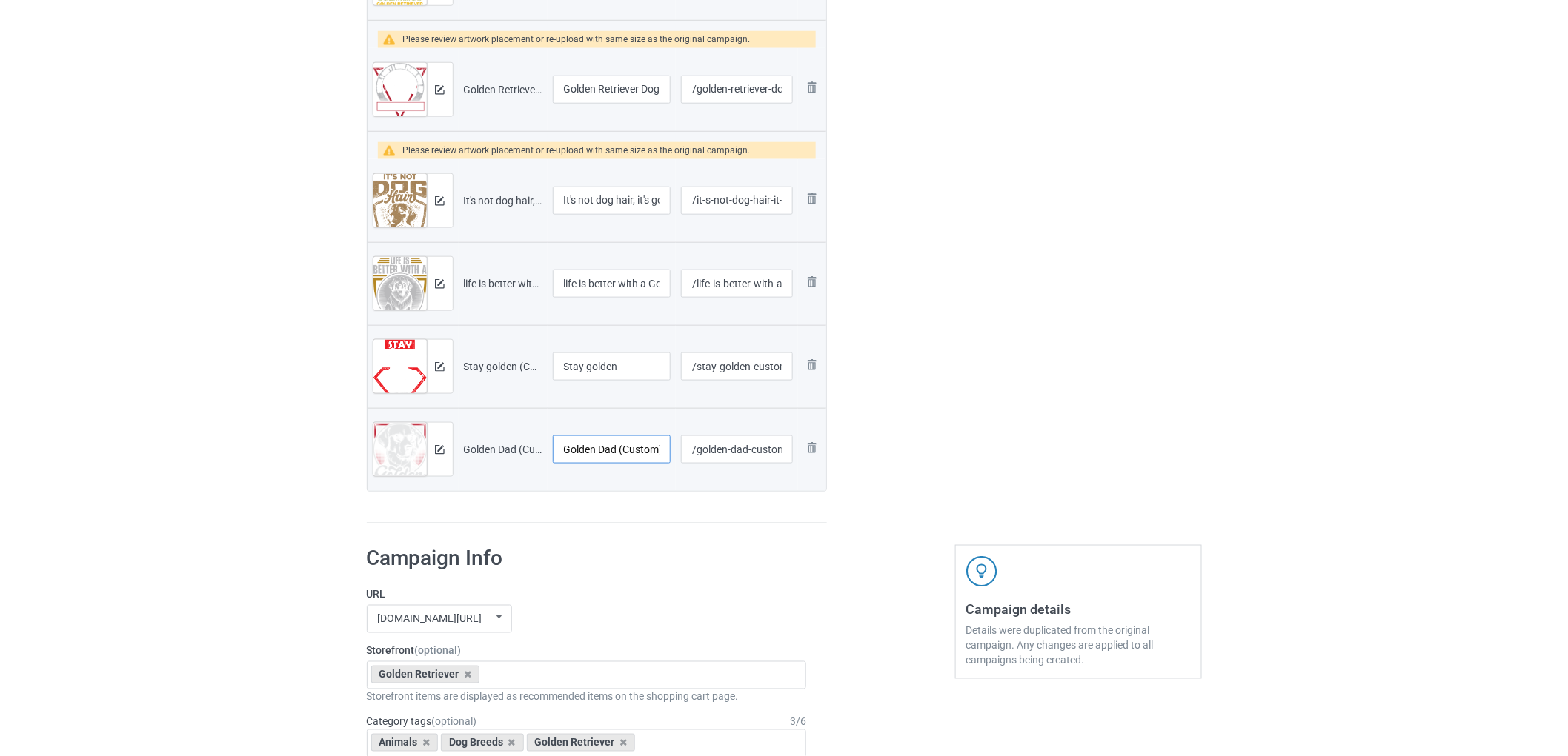
scroll to position [0, 5]
drag, startPoint x: 643, startPoint y: 455, endPoint x: 695, endPoint y: 459, distance: 52.2
click at [670, 460] on input "Golden Dad (Custom)" at bounding box center [612, 449] width 119 height 29
type input "Golden Dad"
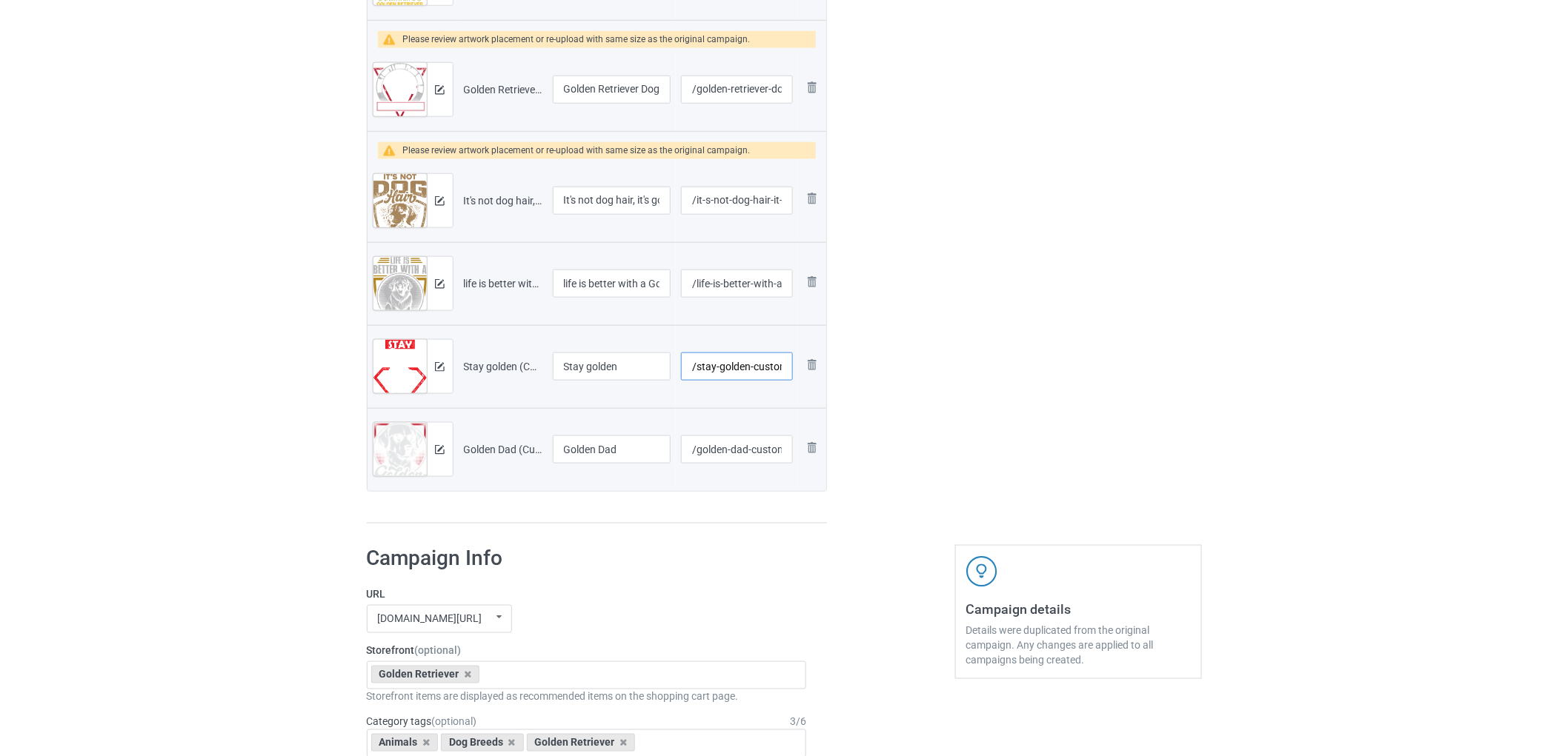
click at [745, 368] on input "/stay-golden-custom" at bounding box center [736, 366] width 111 height 29
type input "/stay-golden"
click at [739, 452] on input "/golden-dad-custom" at bounding box center [736, 449] width 111 height 29
type input "/golden-dad"
click at [934, 412] on div at bounding box center [890, 28] width 106 height 1013
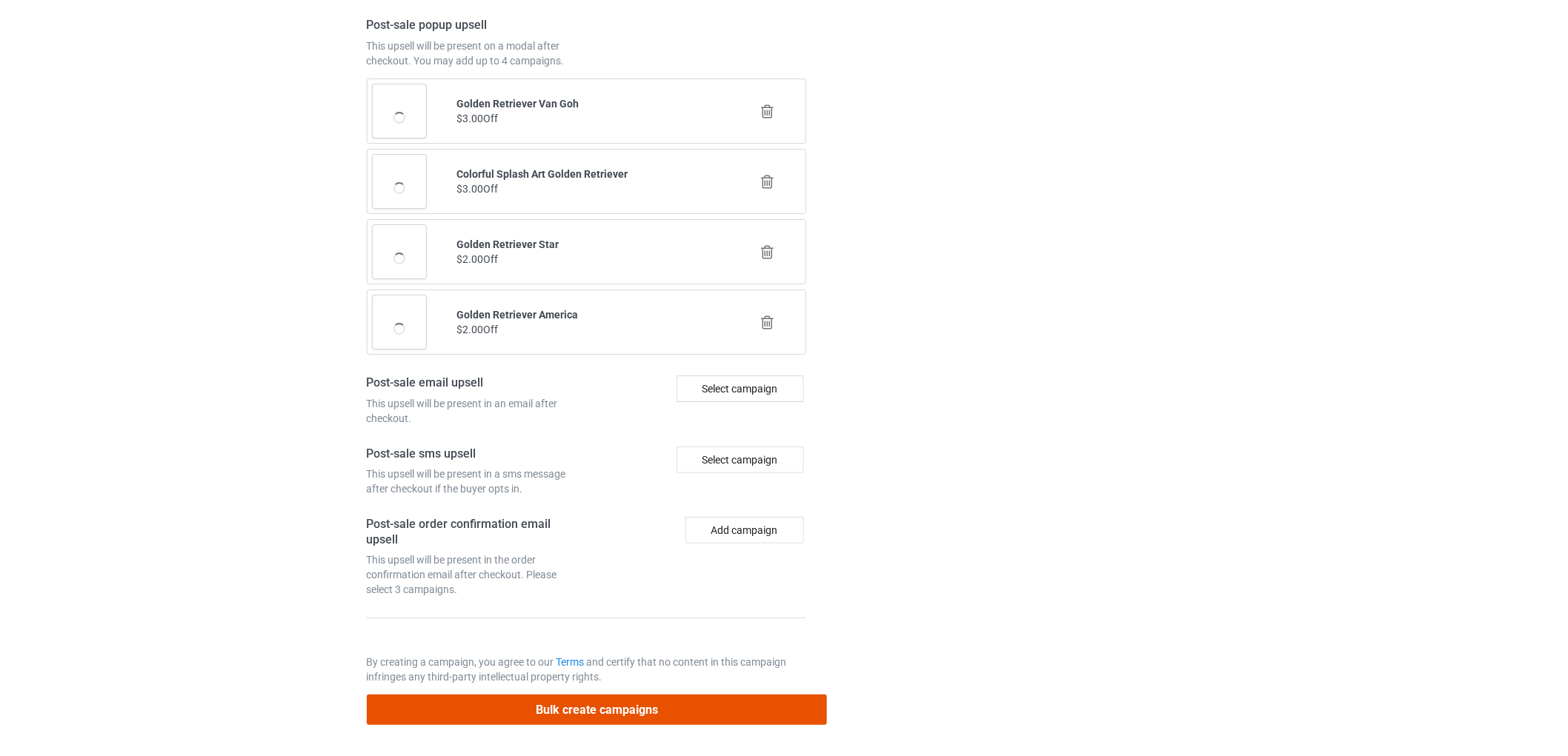
click at [599, 700] on button "Bulk create campaigns" at bounding box center [597, 710] width 461 height 30
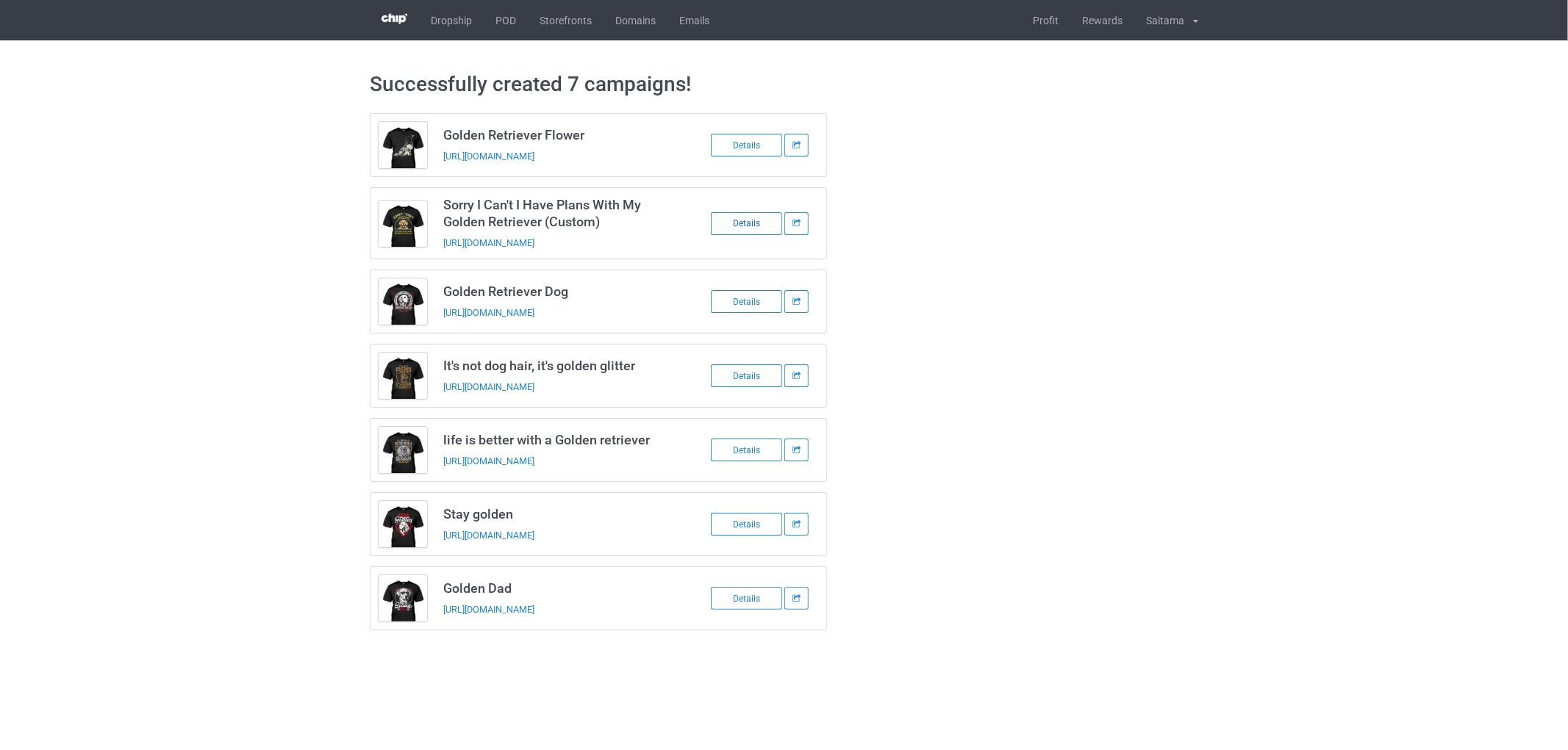
click at [732, 222] on div "Details" at bounding box center [746, 224] width 71 height 23
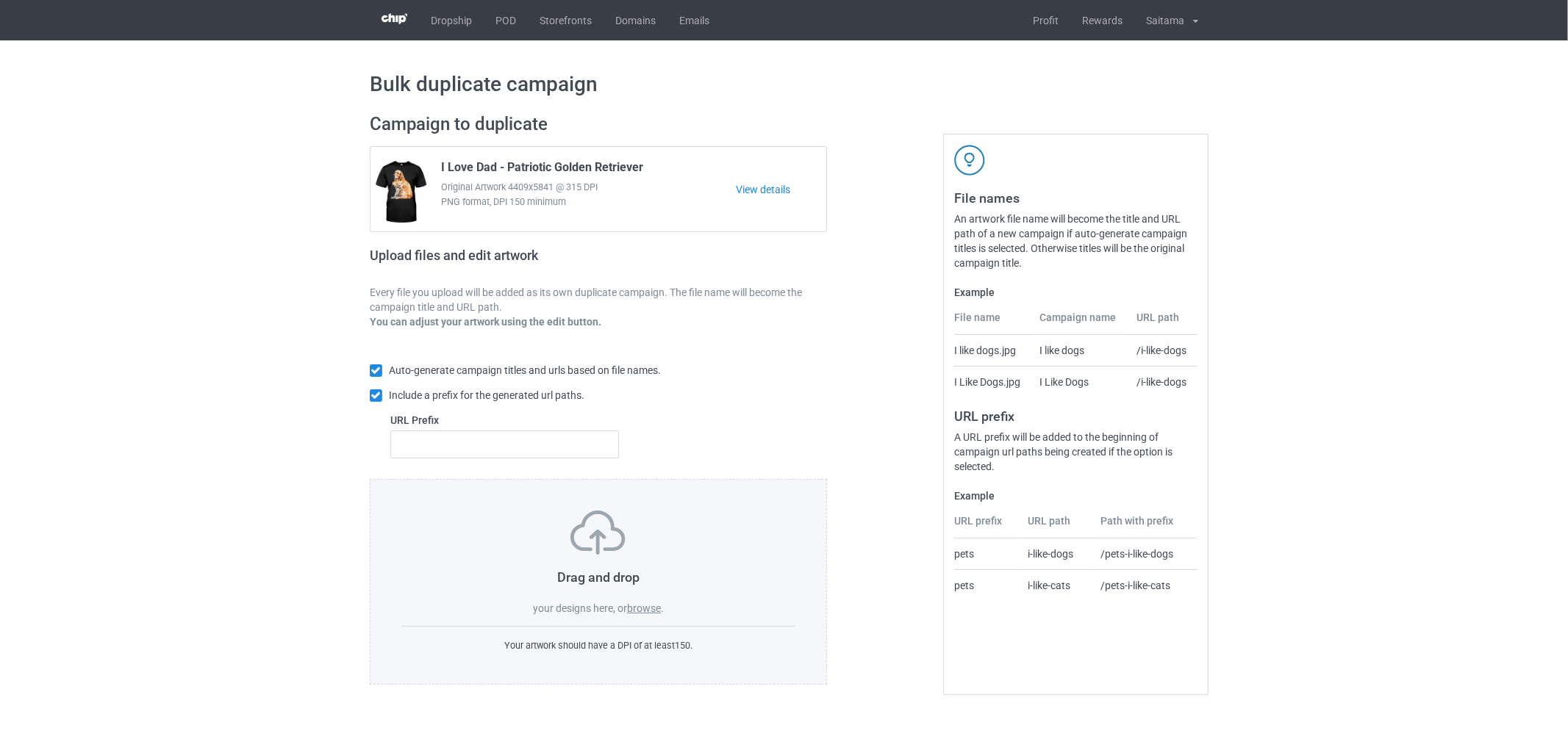
click at [649, 615] on div "Drag and drop your designs here, or browse ." at bounding box center [598, 563] width 394 height 105
click at [649, 613] on label "browse" at bounding box center [644, 608] width 34 height 11
click at [0, 0] on input "browse" at bounding box center [0, 0] width 0 height 0
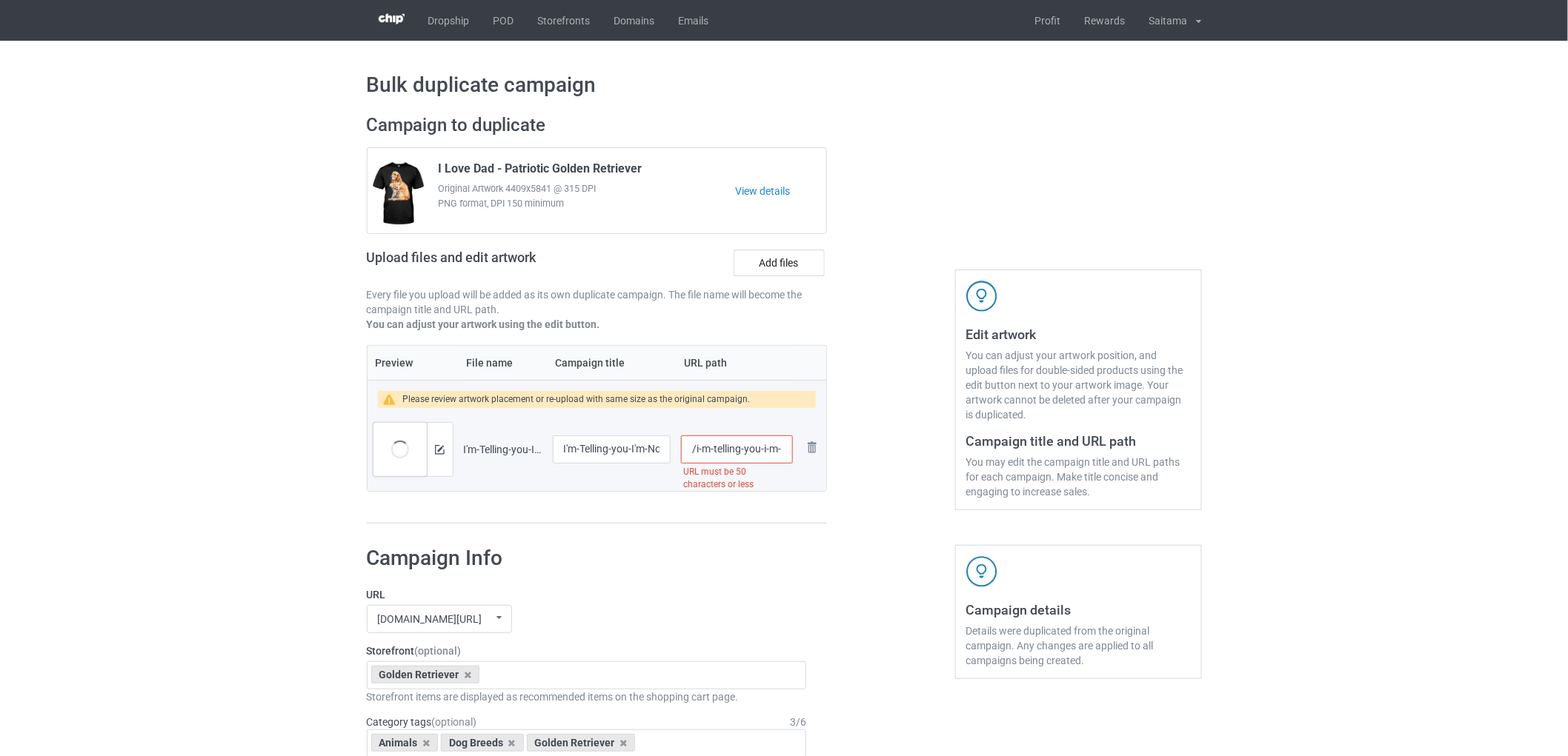
click at [752, 452] on input "/i-m-telling-you-i-m-not-a-golden-retriever-my-mom-said-i-m-a-baby-and-my-mom-i…" at bounding box center [736, 449] width 111 height 29
drag, startPoint x: 722, startPoint y: 449, endPoint x: 788, endPoint y: 457, distance: 66.5
click at [788, 457] on input "/i-m-telling-you-i-m-not-a-golden-retriever-my-mom-said-i-m-a-baby-and-my-mom-i…" at bounding box center [736, 449] width 111 height 29
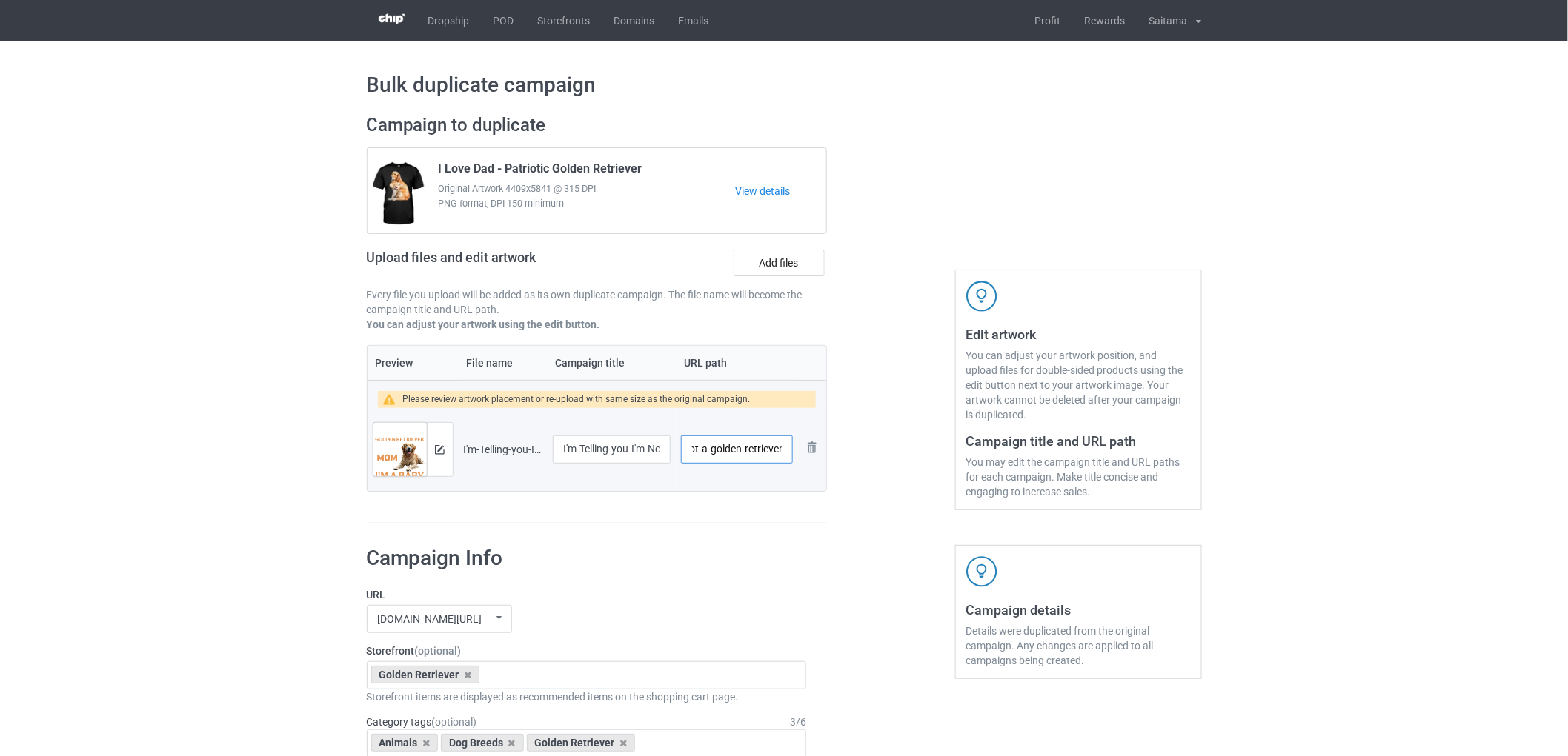
type input "/i-m-telling-you-i-m-not-a-golden-retriever"
click at [853, 438] on div at bounding box center [890, 319] width 106 height 431
click at [585, 445] on input "I'm-Telling-you-I'm-Not-a-Golden-Retriever-my-mom-said-I'm-a-baby-and-my-mom-is…" at bounding box center [612, 449] width 119 height 29
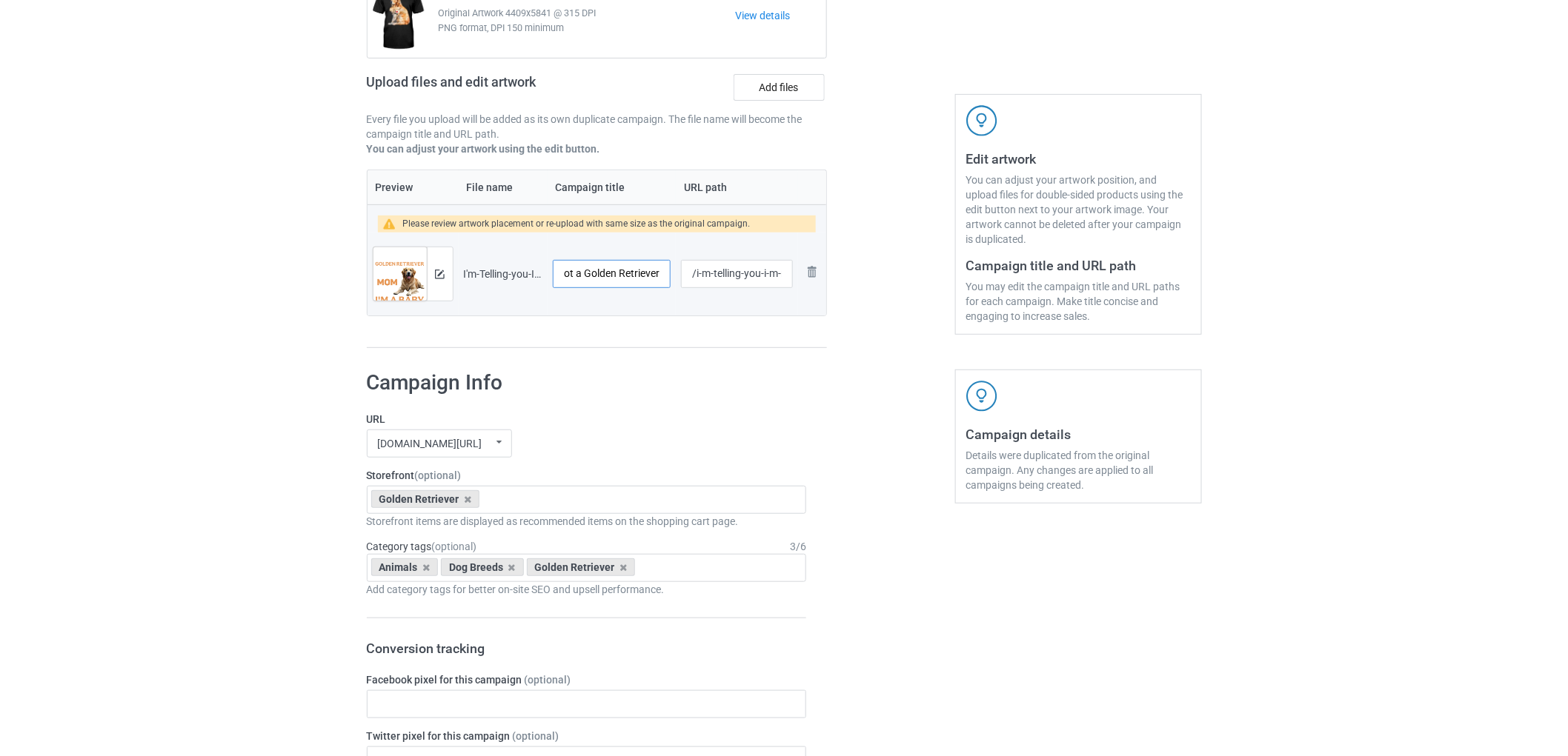
scroll to position [82, 0]
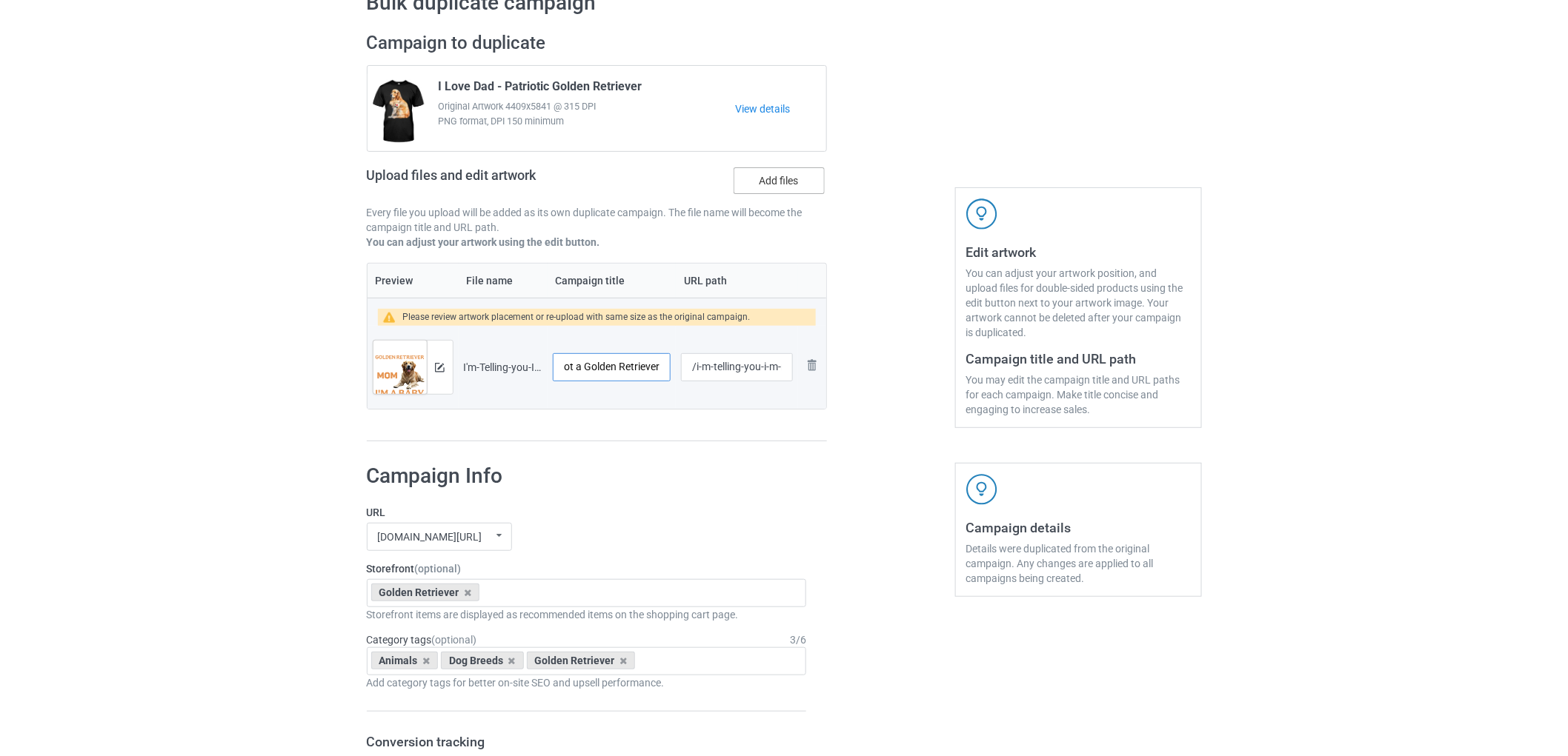
type input "I'm Telling you I'm Not a Golden Retriever"
click at [788, 189] on label "Add files" at bounding box center [779, 180] width 91 height 27
click at [0, 0] on input "Add files" at bounding box center [0, 0] width 0 height 0
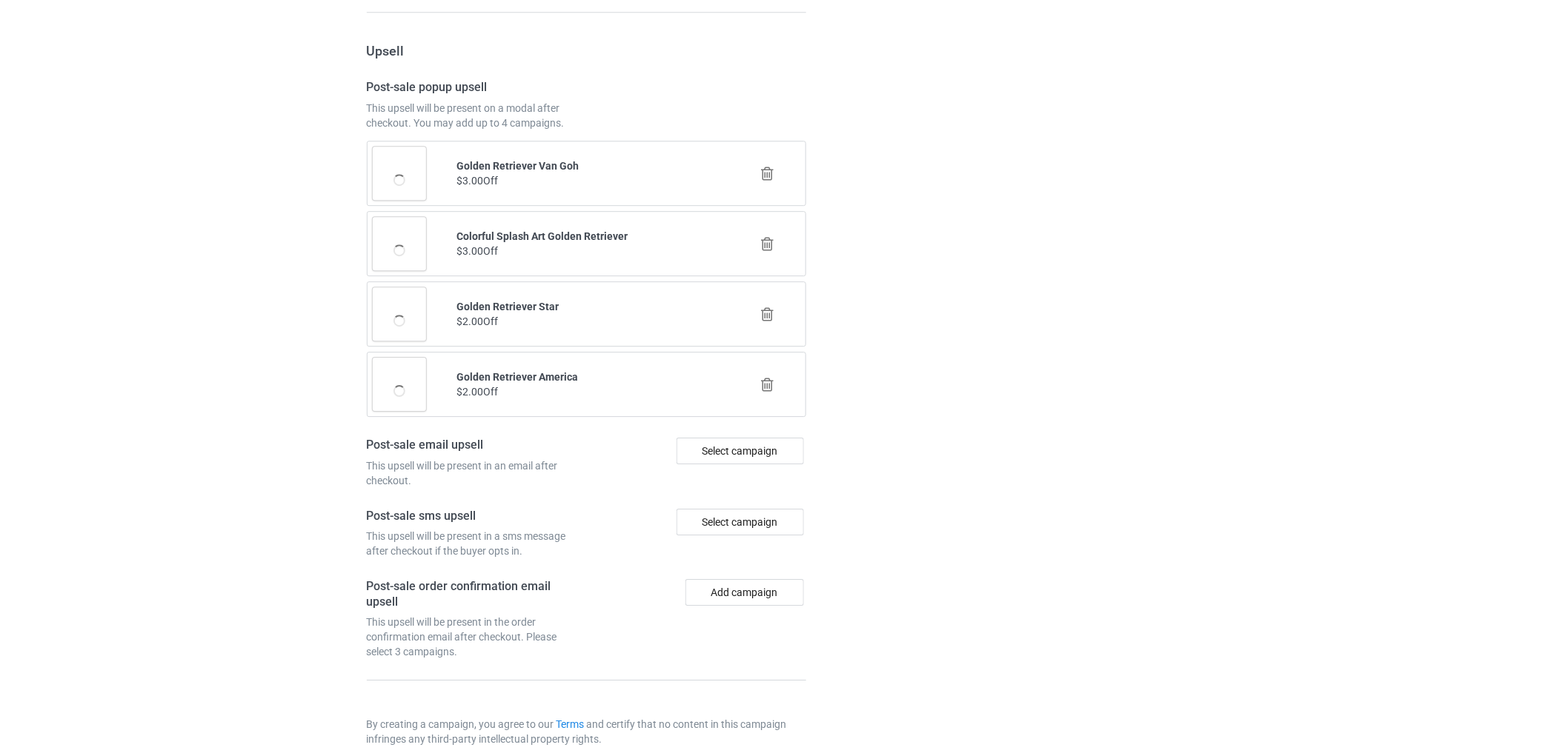
scroll to position [1776, 0]
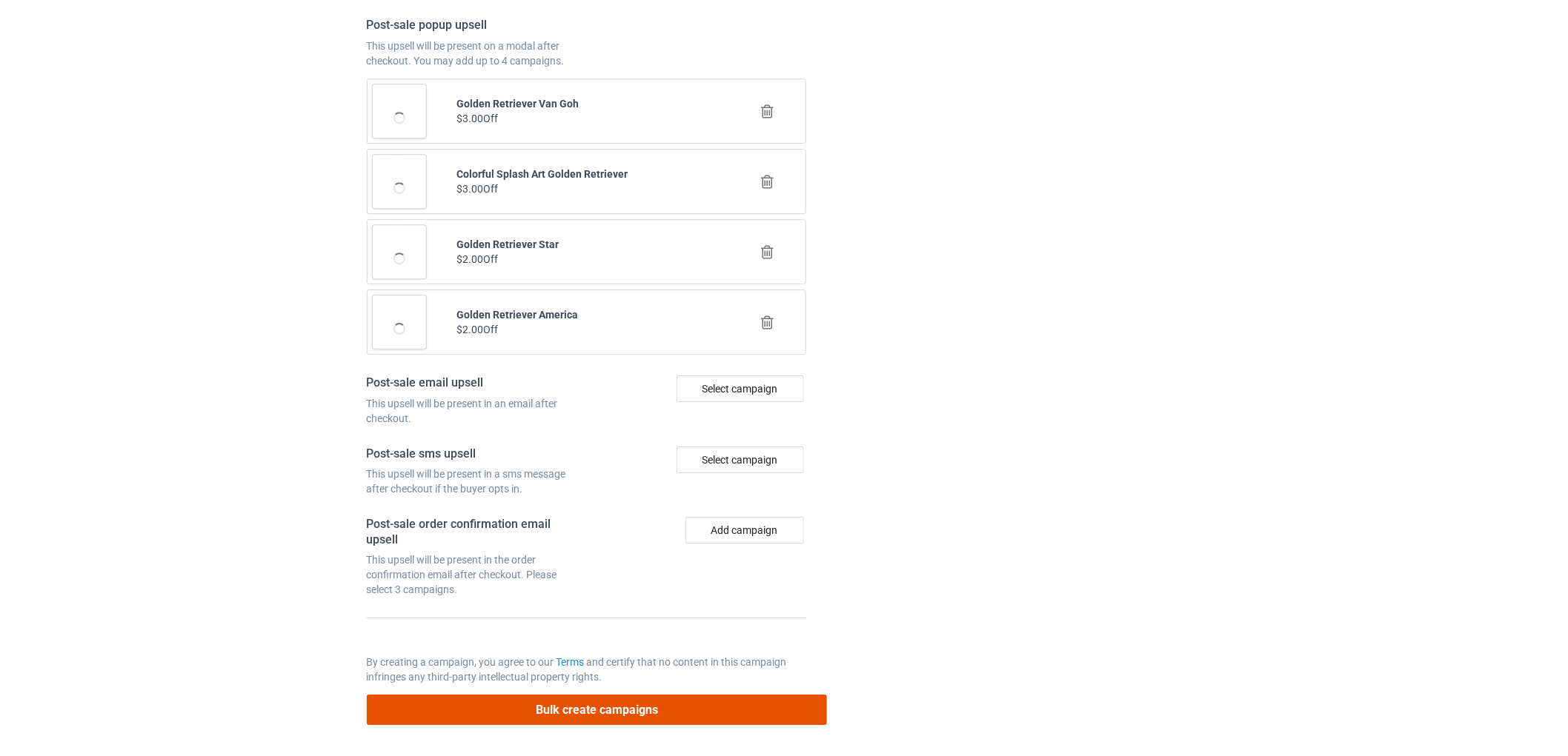
click at [728, 708] on button "Bulk create campaigns" at bounding box center [597, 710] width 461 height 30
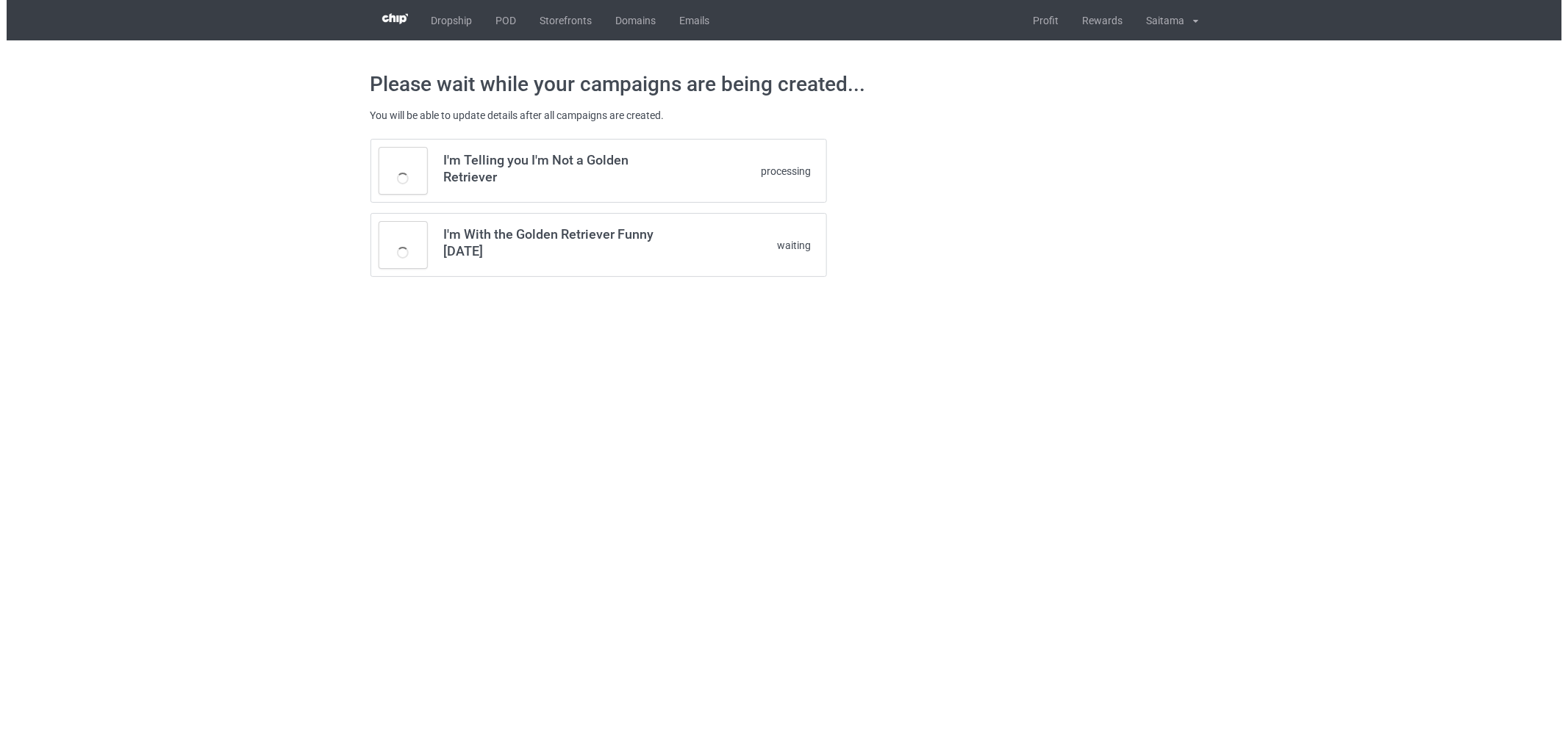
scroll to position [0, 0]
click at [1000, 541] on body "Dropship POD Storefronts Domains Emails Profit Rewards Saitama Settings Logout …" at bounding box center [784, 375] width 1568 height 750
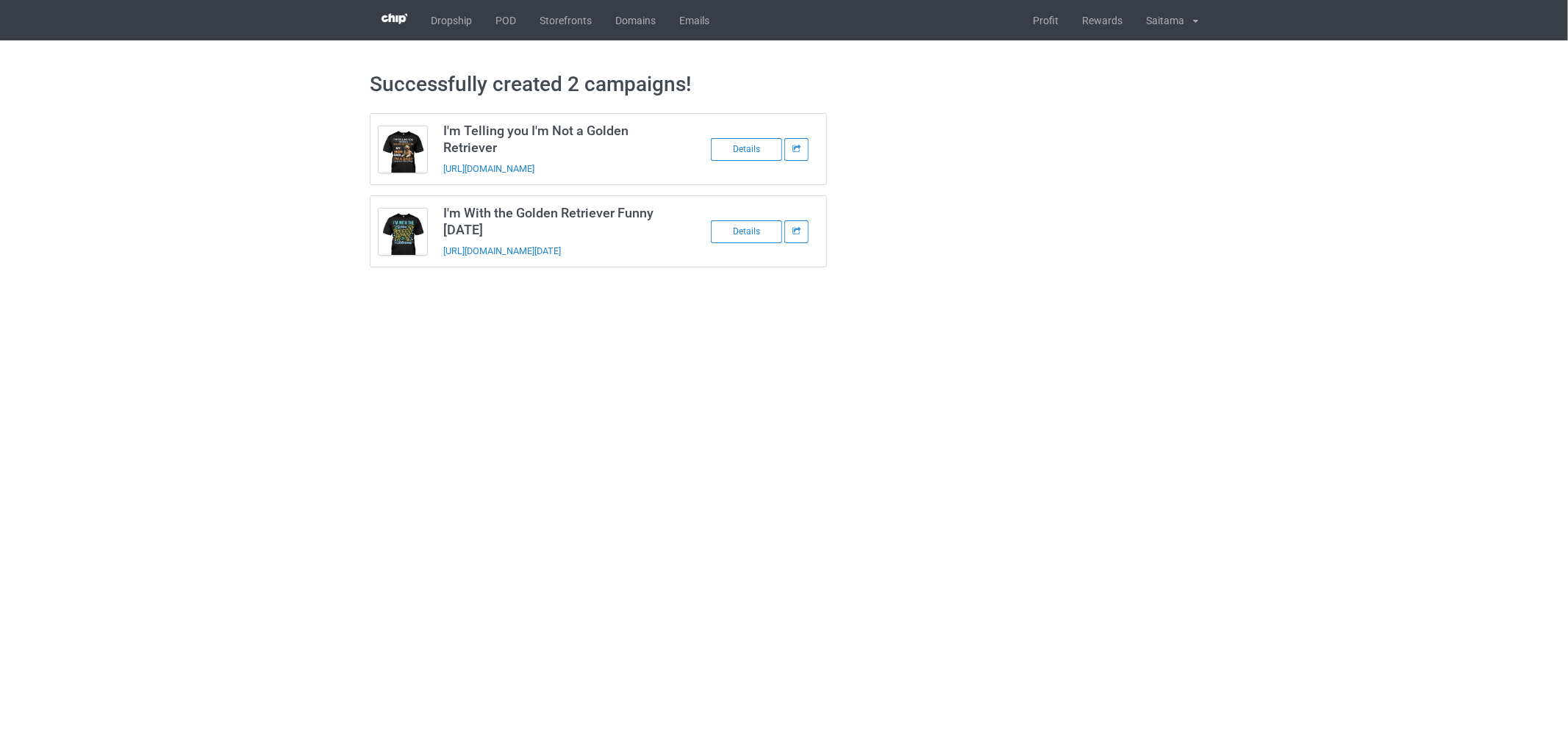
drag, startPoint x: 476, startPoint y: 429, endPoint x: 480, endPoint y: 421, distance: 8.9
click at [476, 429] on body "Dropship POD Storefronts Domains Emails Profit Rewards Saitama Settings Logout …" at bounding box center [784, 375] width 1568 height 750
click at [504, 23] on link "POD" at bounding box center [506, 20] width 44 height 41
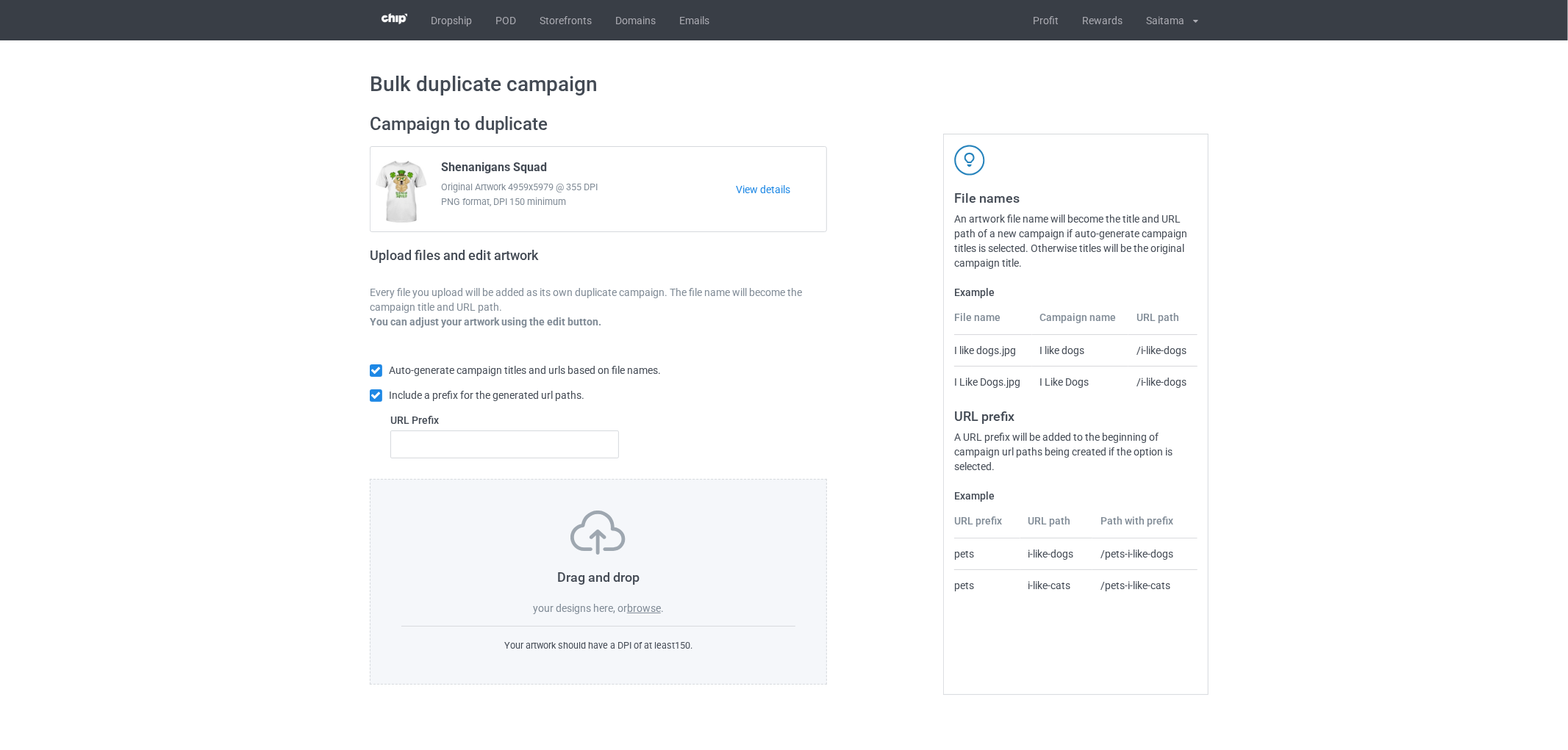
drag, startPoint x: 1381, startPoint y: 390, endPoint x: 1370, endPoint y: 390, distance: 11.0
click at [1380, 390] on div "Bulk duplicate campaign Campaign to duplicate Shenanigans Squad Original Artwor…" at bounding box center [784, 378] width 1568 height 675
click at [652, 612] on label "browse" at bounding box center [644, 608] width 34 height 11
click at [0, 0] on input "browse" at bounding box center [0, 0] width 0 height 0
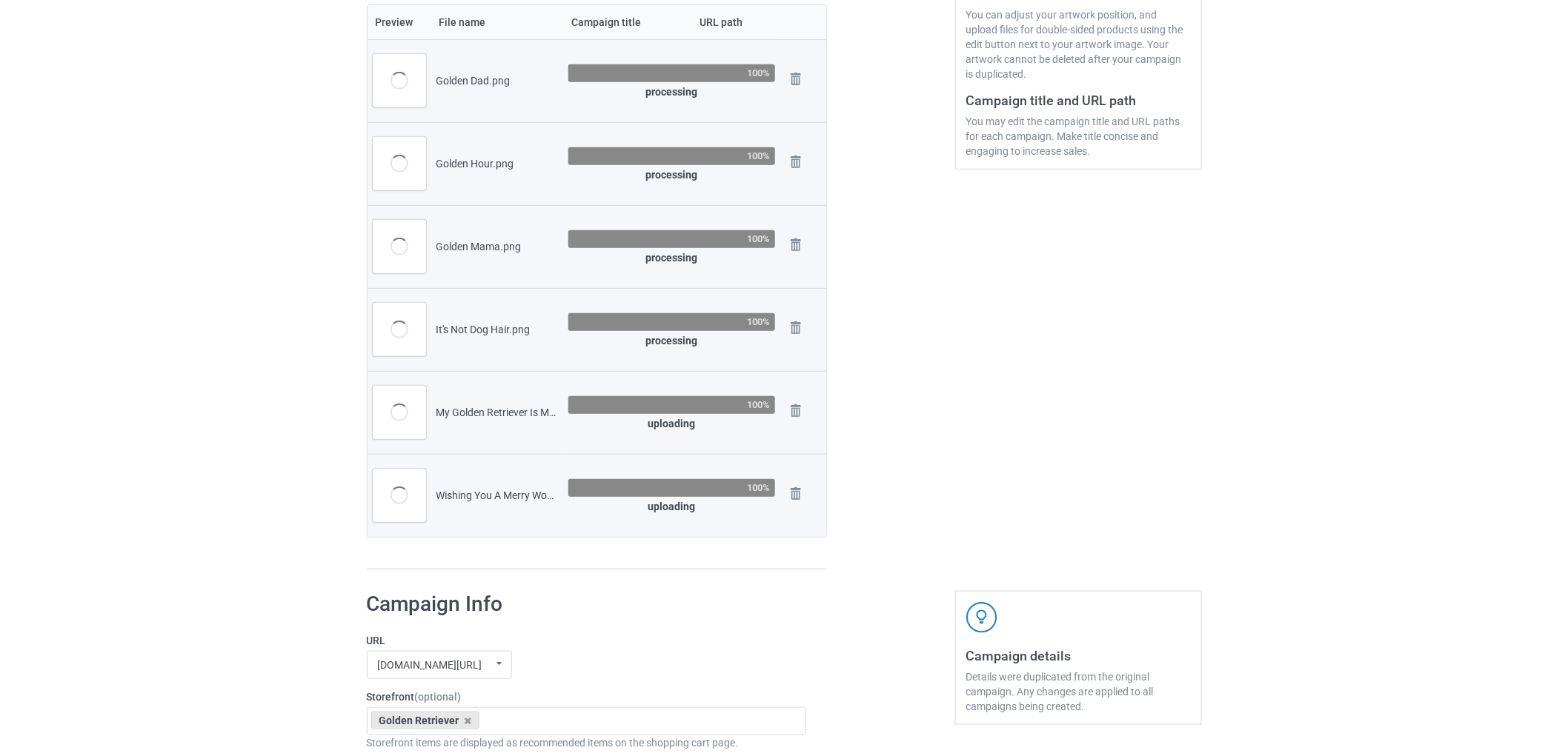
scroll to position [247, 0]
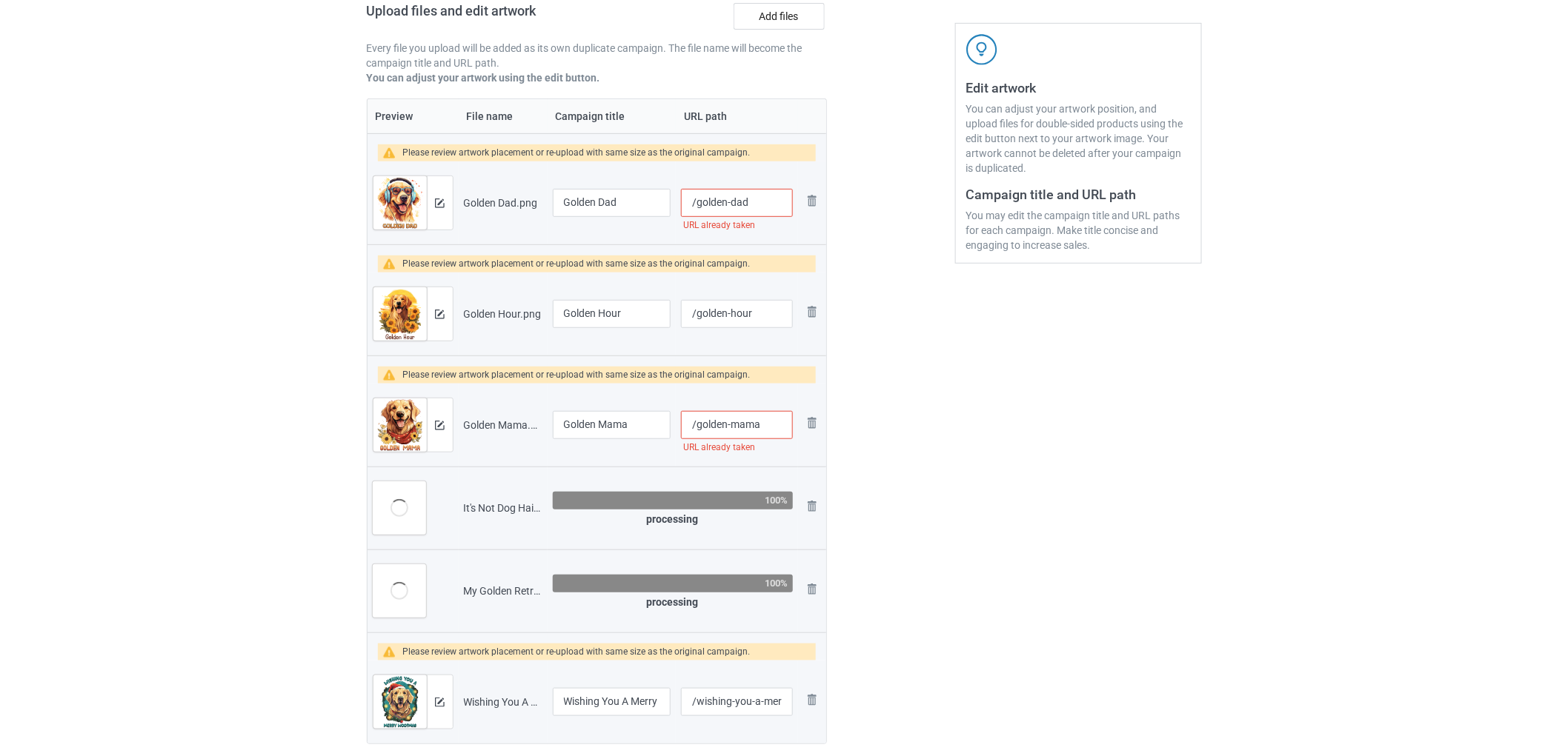
click at [774, 209] on input "/golden-dad" at bounding box center [736, 203] width 111 height 29
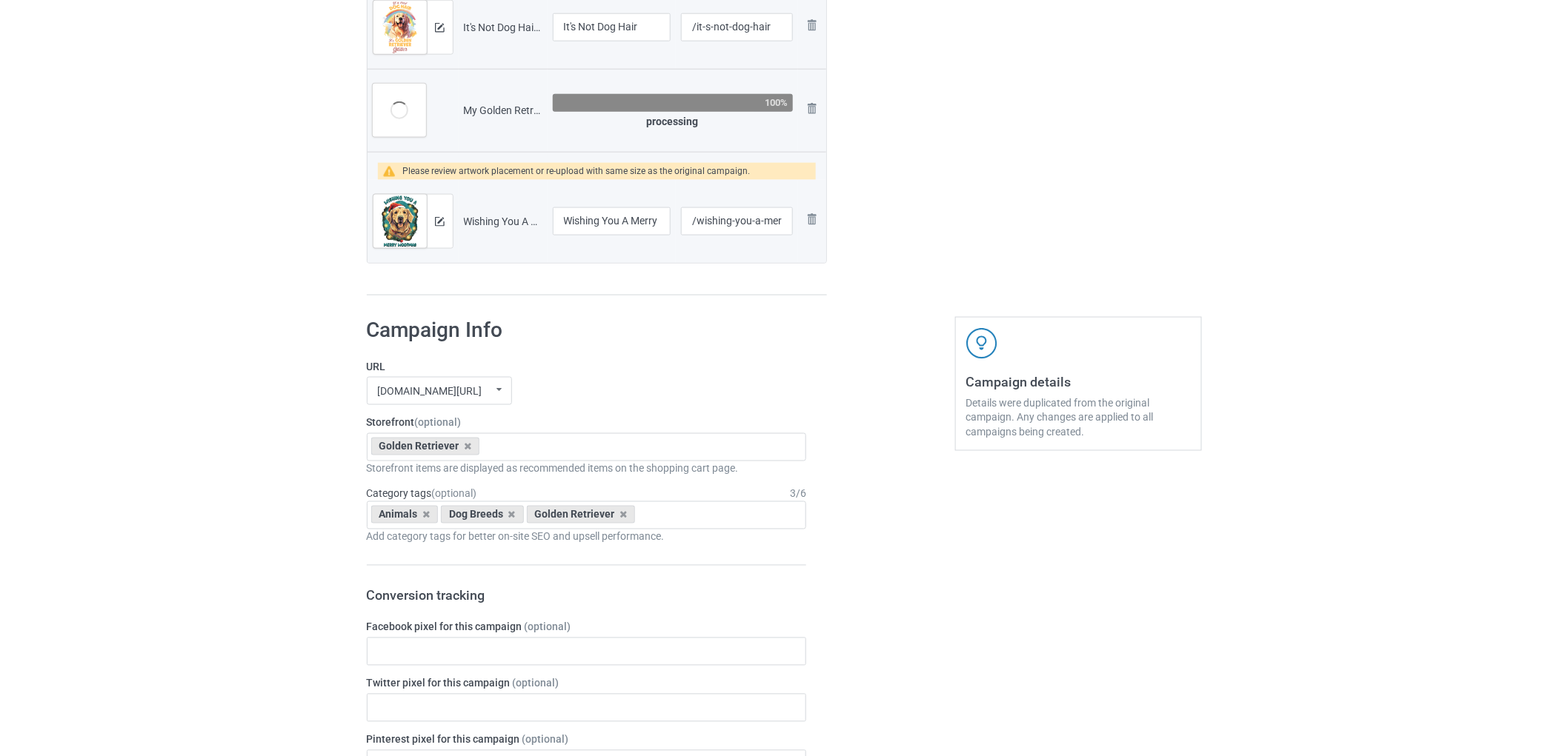
scroll to position [493, 0]
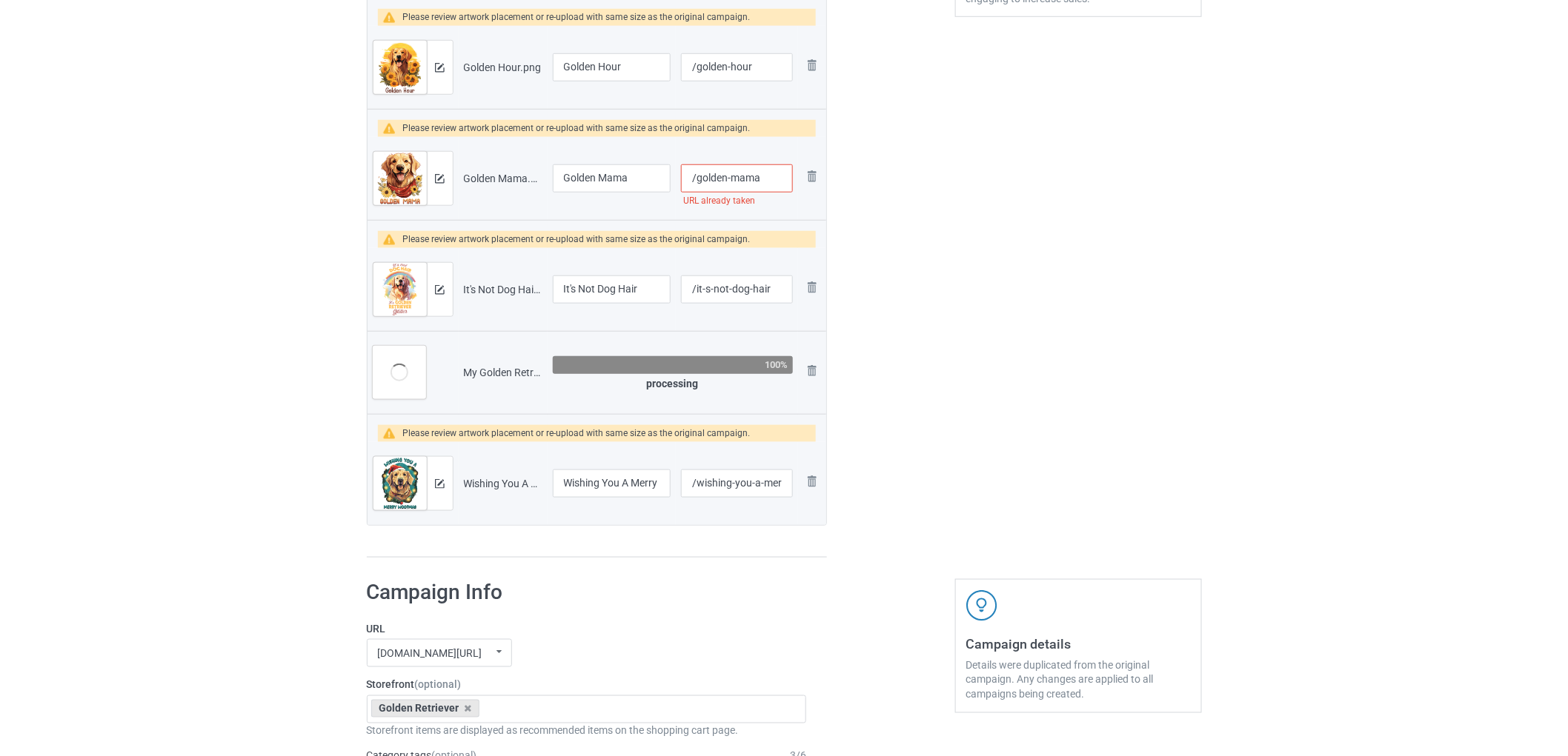
type input "/golden-dad-1"
click at [810, 371] on img at bounding box center [812, 371] width 18 height 18
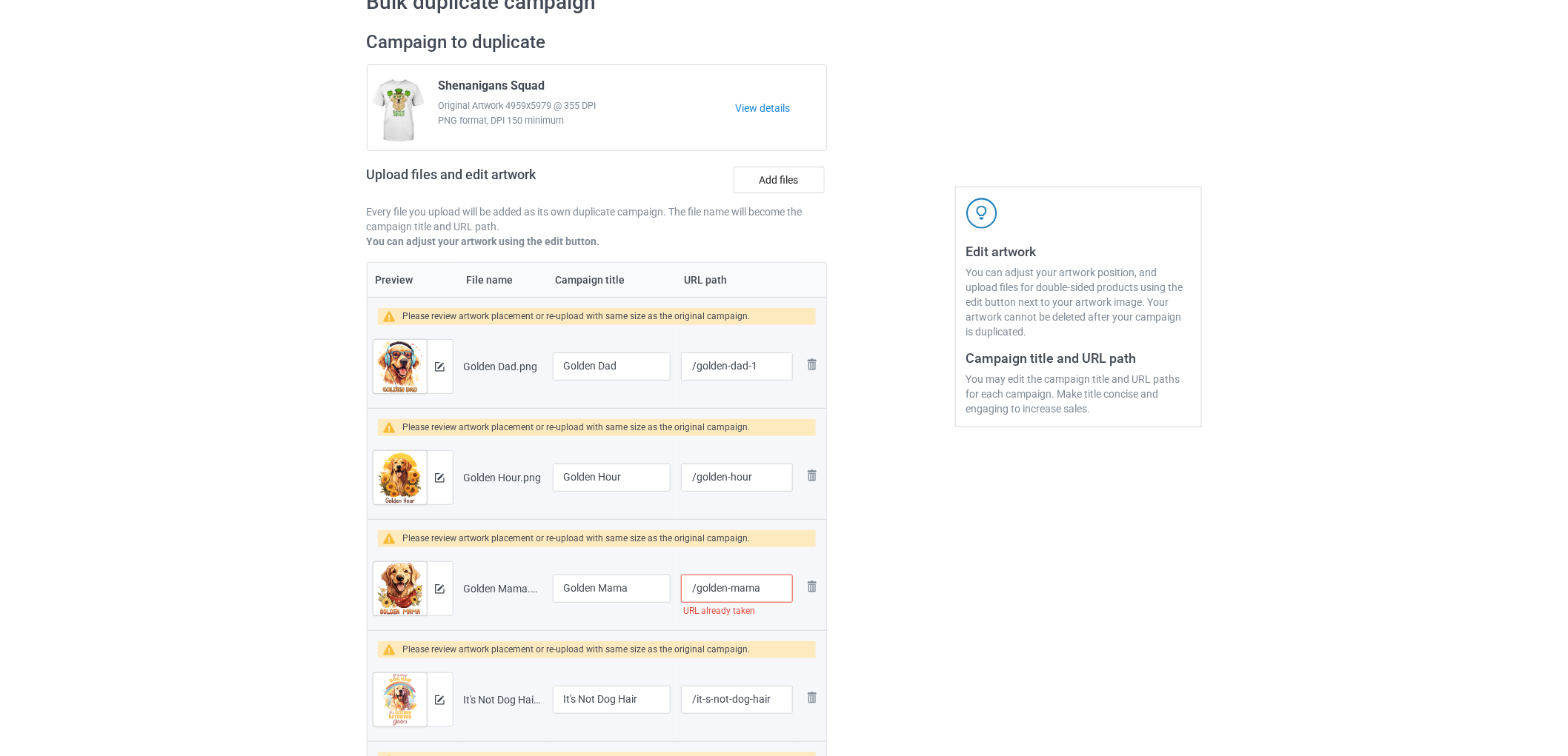
scroll to position [82, 0]
click at [783, 182] on label "Add files" at bounding box center [779, 180] width 91 height 27
click at [0, 0] on input "Add files" at bounding box center [0, 0] width 0 height 0
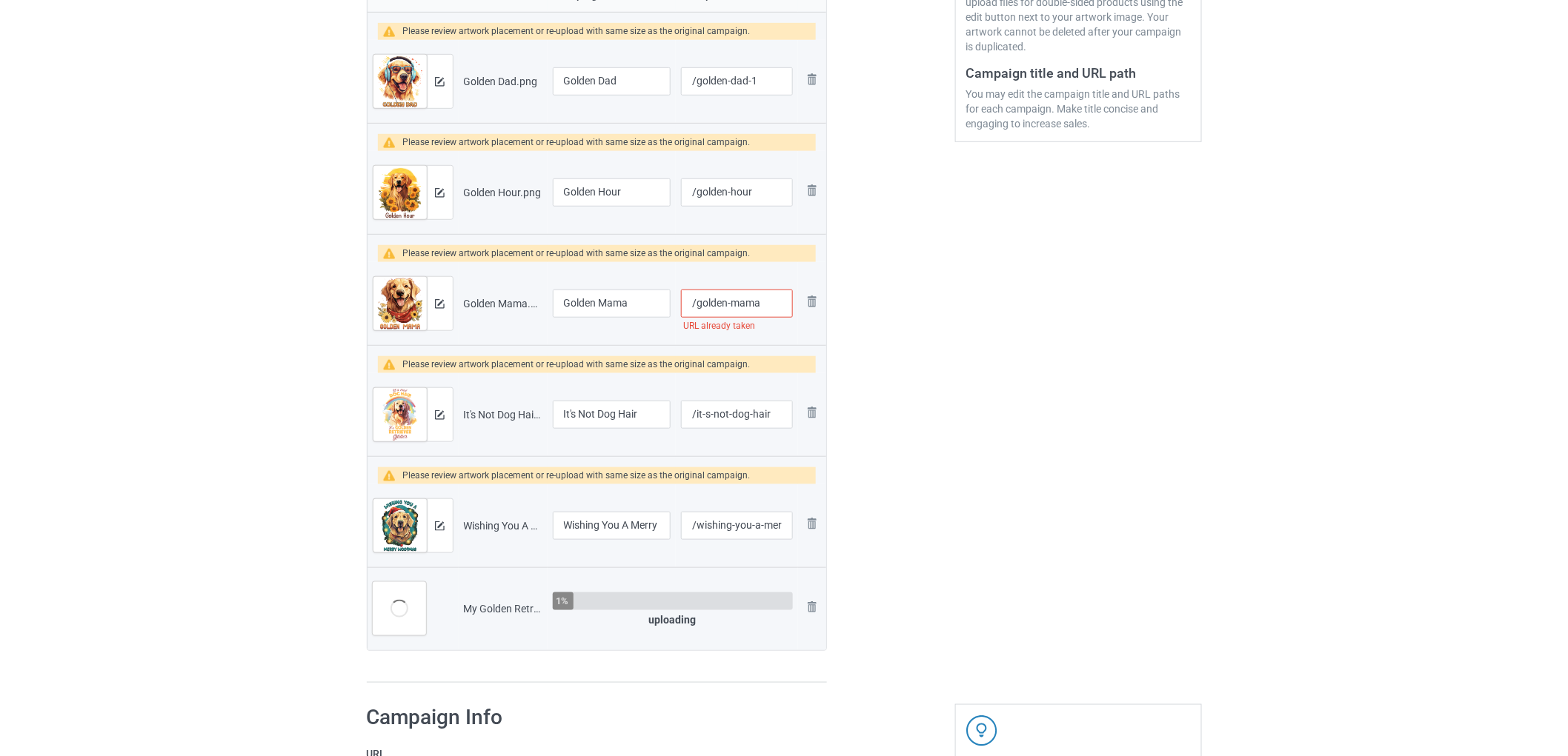
scroll to position [576, 0]
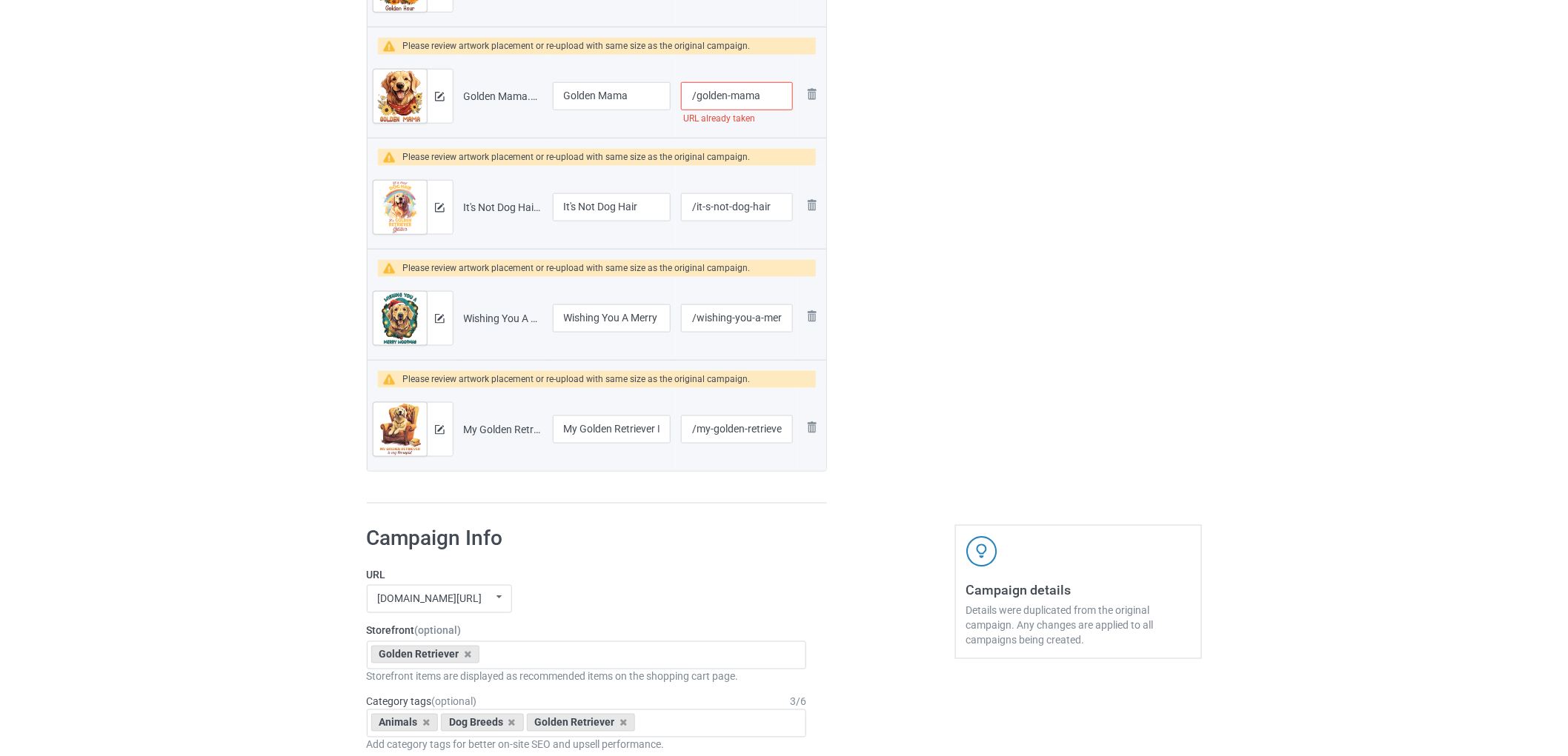
click at [771, 94] on input "/golden-mama" at bounding box center [736, 96] width 111 height 29
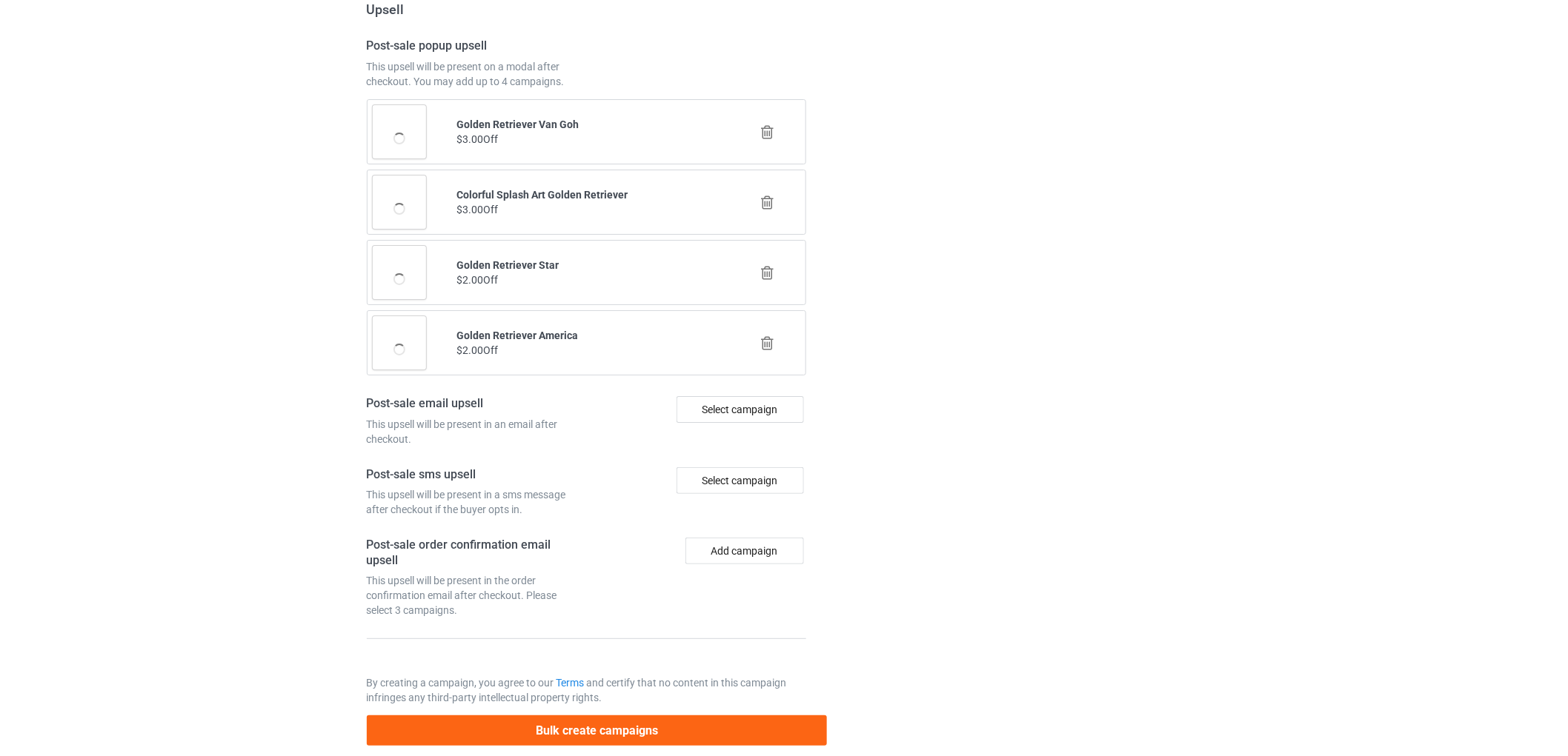
scroll to position [2219, 0]
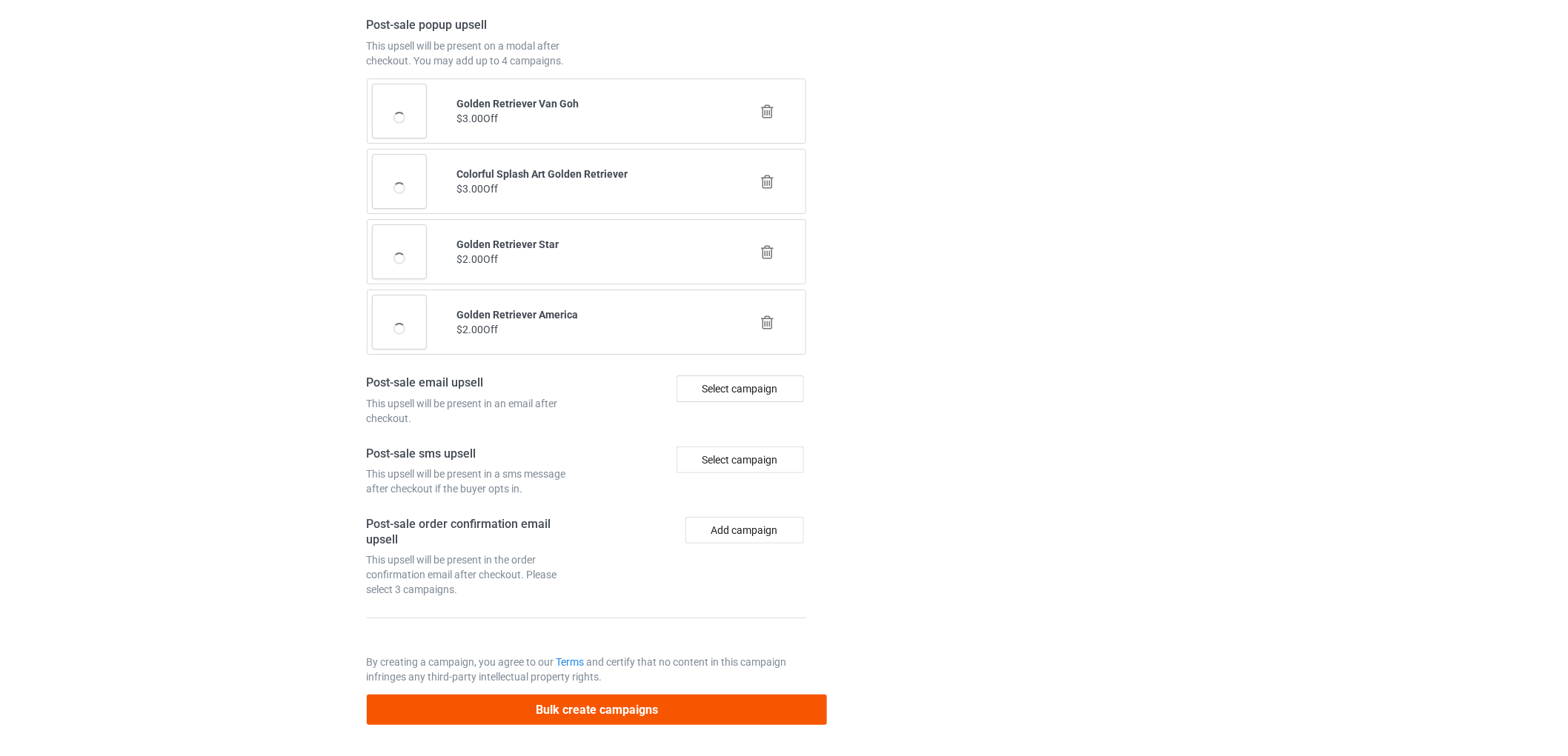
type input "/golden-mama-1a"
click at [664, 711] on button "Bulk create campaigns" at bounding box center [597, 710] width 461 height 30
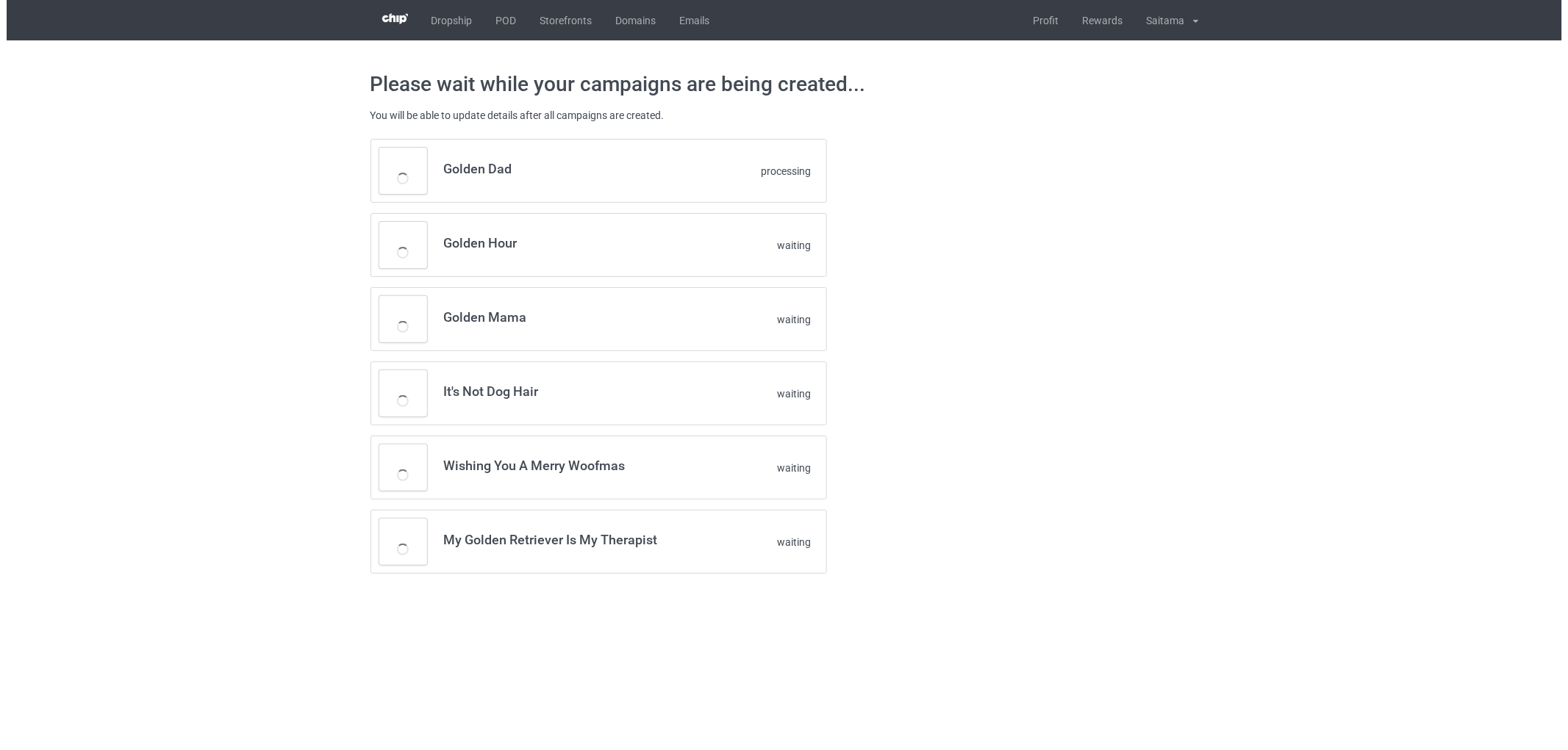
scroll to position [0, 0]
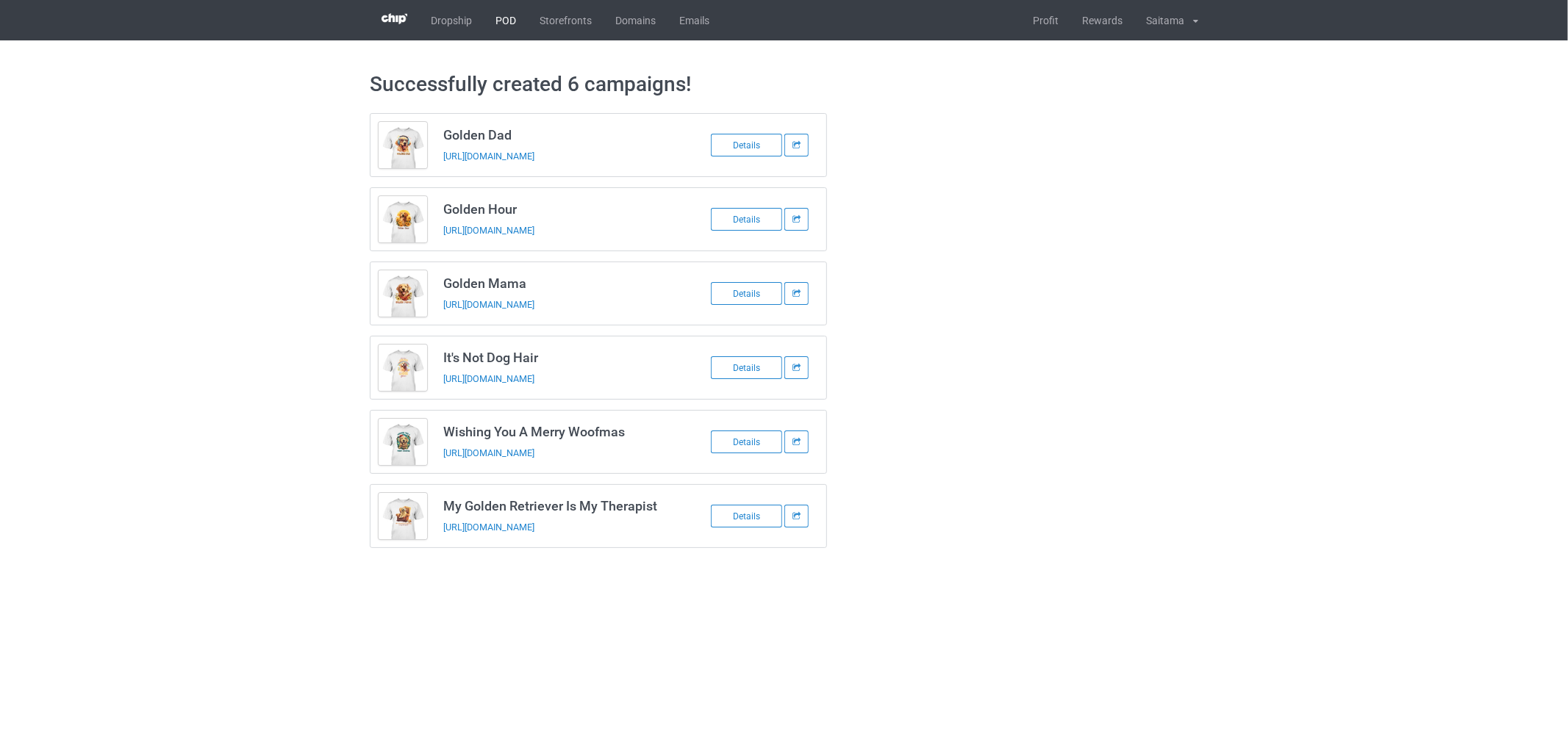
click at [501, 22] on link "POD" at bounding box center [506, 20] width 44 height 41
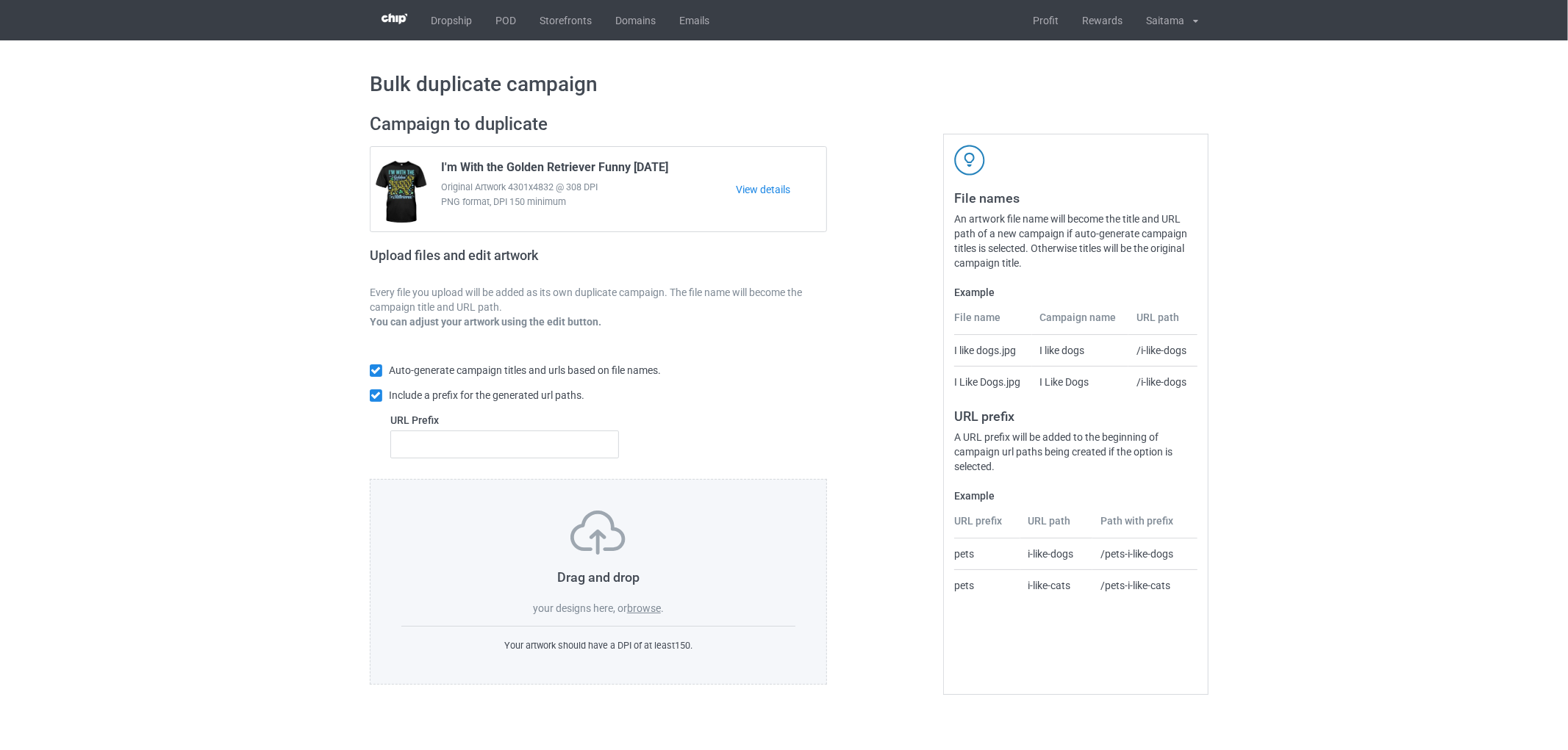
click at [644, 601] on div "Drag and drop your designs here, or browse ." at bounding box center [598, 563] width 394 height 105
click at [652, 610] on label "browse" at bounding box center [644, 608] width 34 height 11
click at [0, 0] on input "browse" at bounding box center [0, 0] width 0 height 0
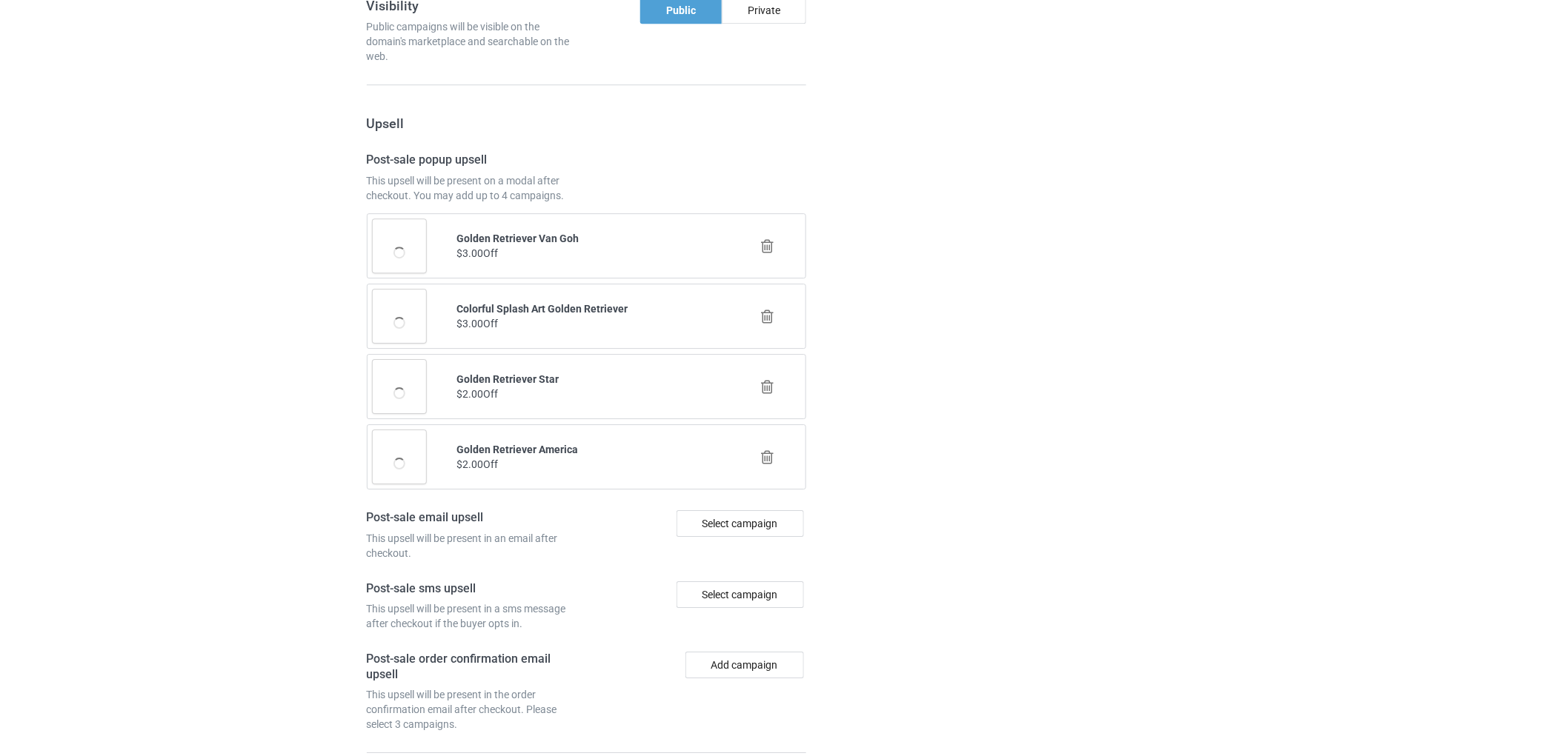
scroll to position [1914, 0]
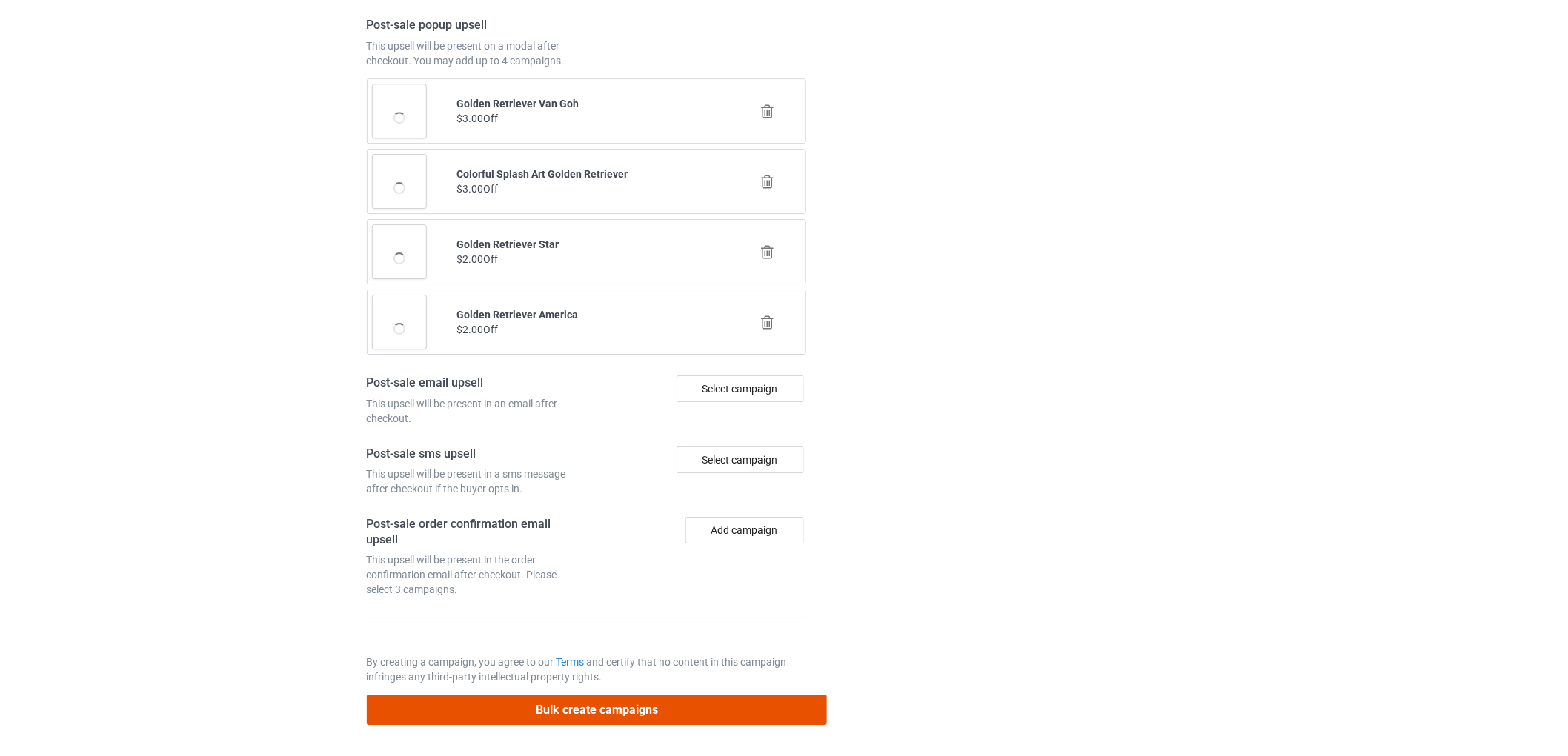
click at [572, 714] on button "Bulk create campaigns" at bounding box center [597, 710] width 461 height 30
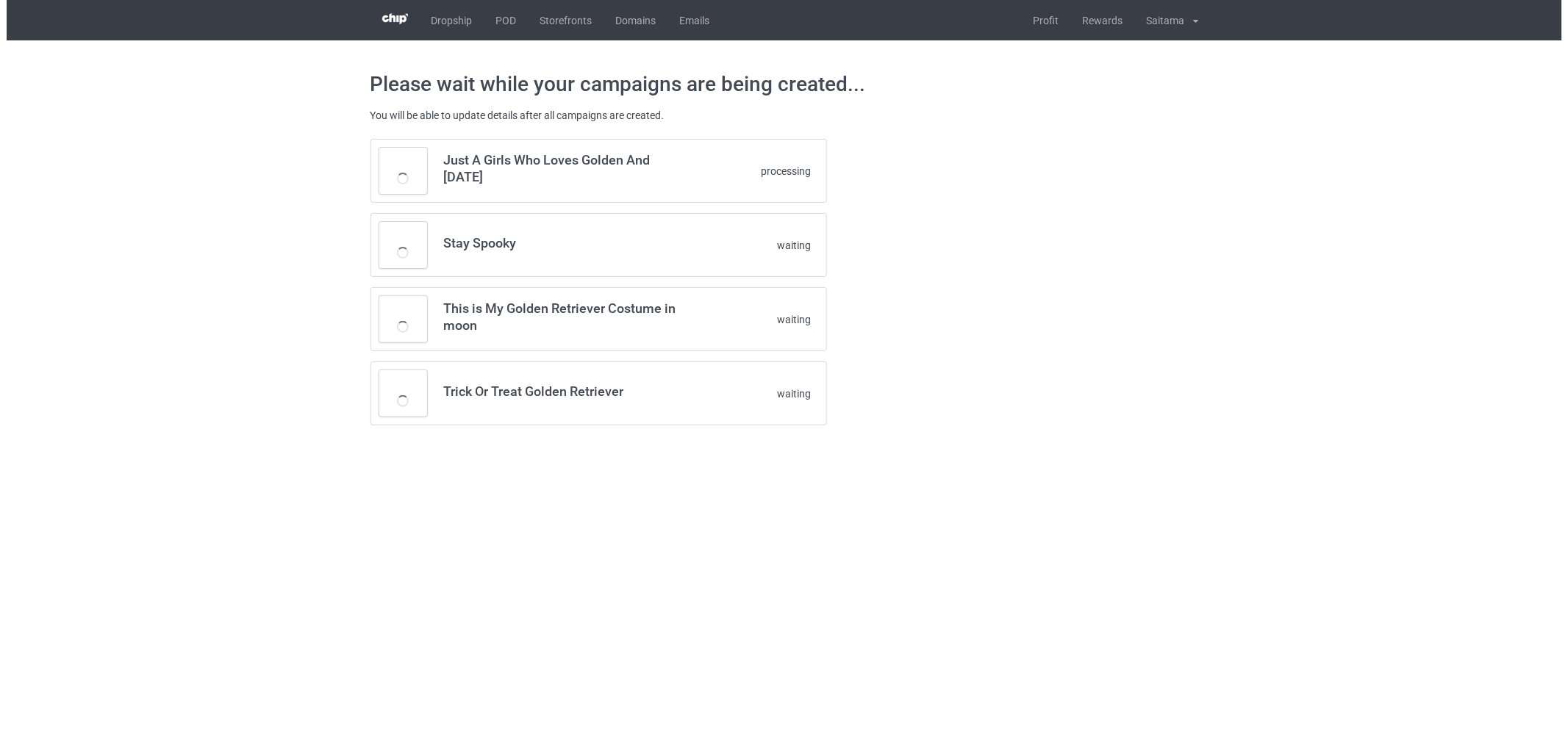
scroll to position [0, 0]
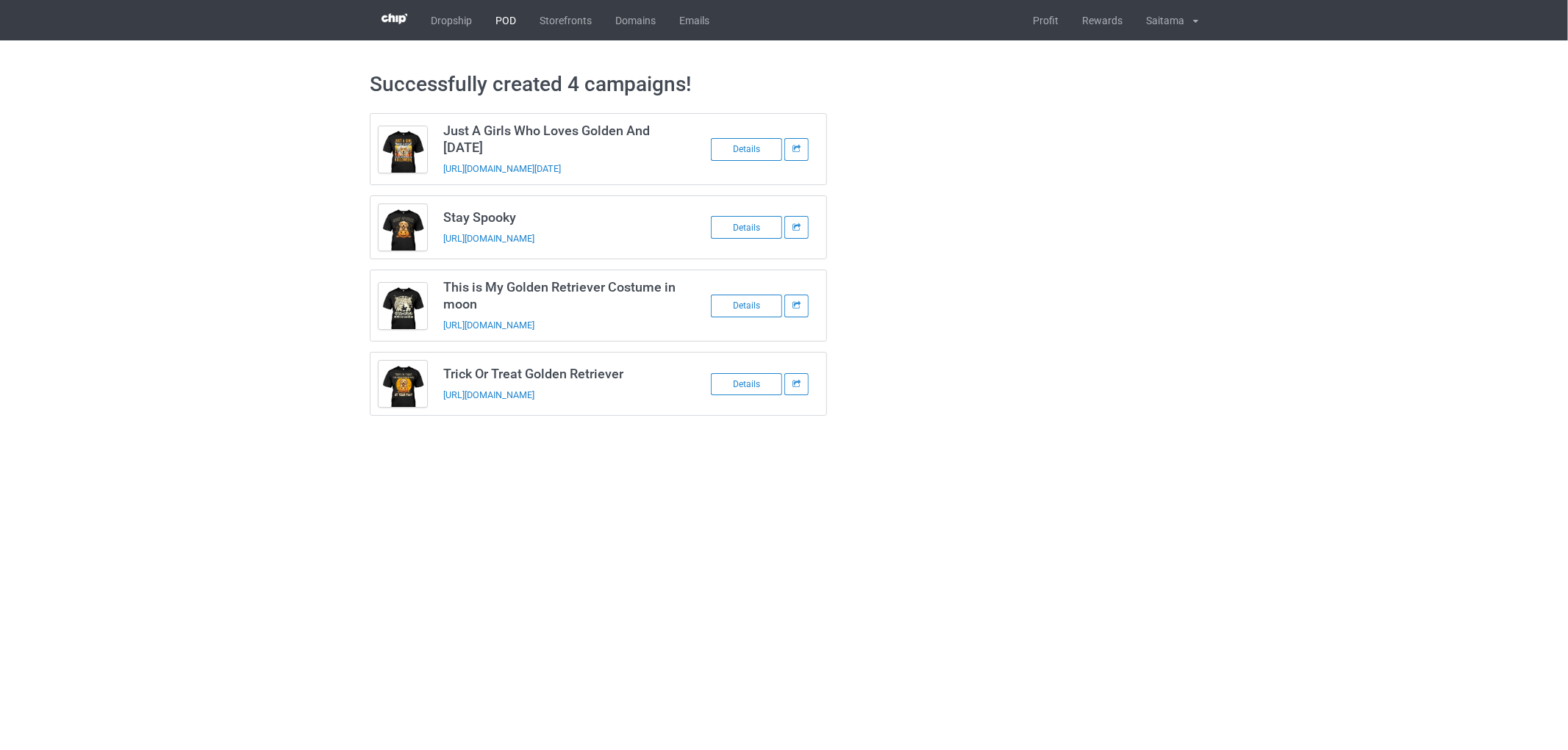
click at [509, 24] on link "POD" at bounding box center [506, 20] width 44 height 41
